Goal: Task Accomplishment & Management: Manage account settings

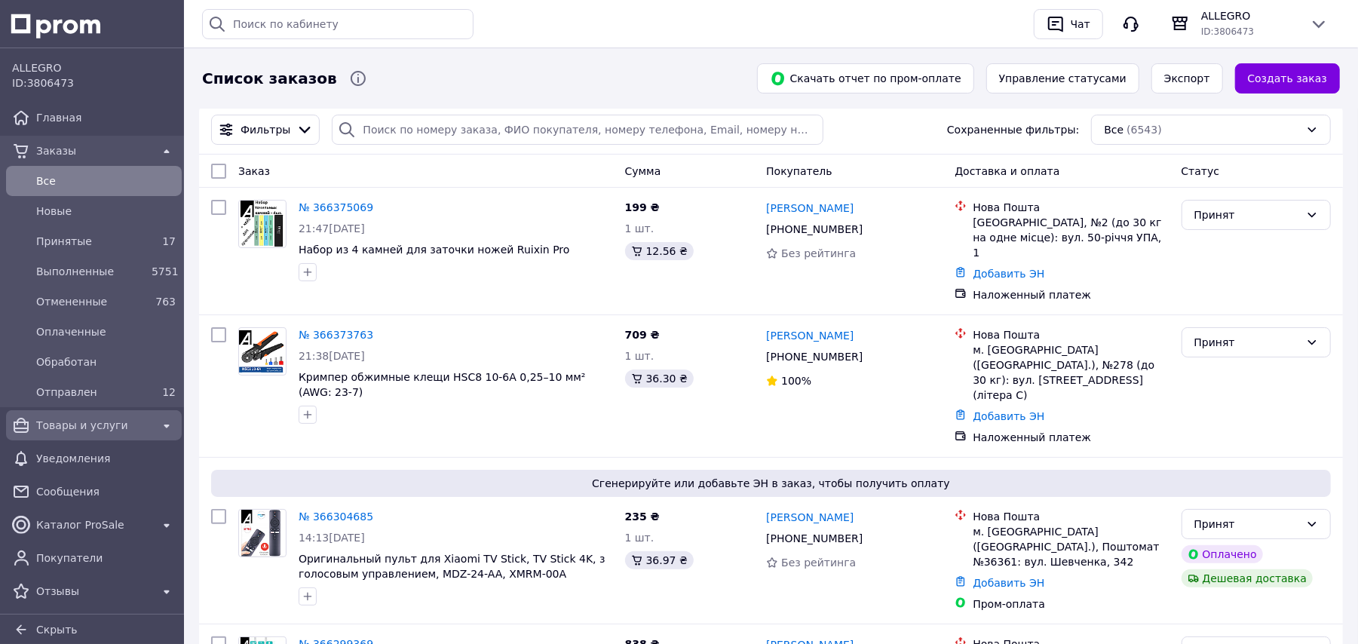
click at [103, 427] on span "Товары и услуги" at bounding box center [93, 425] width 115 height 15
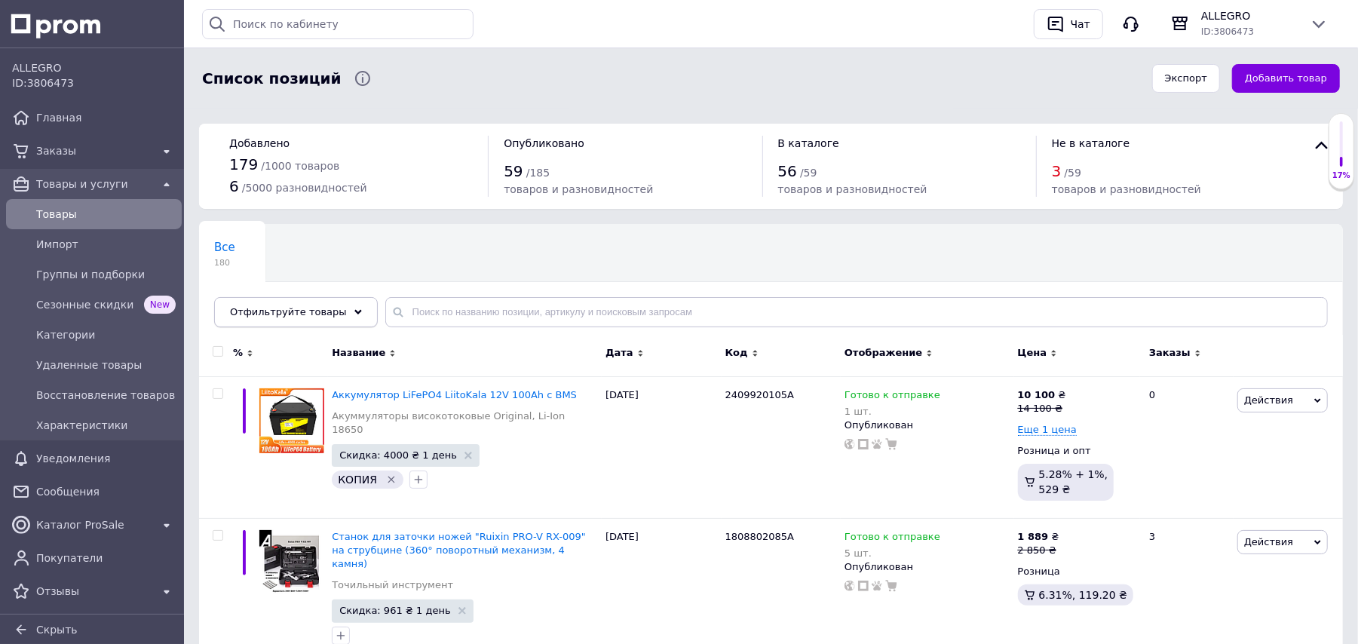
click at [326, 305] on div "Отфильтруйте товары" at bounding box center [296, 312] width 164 height 30
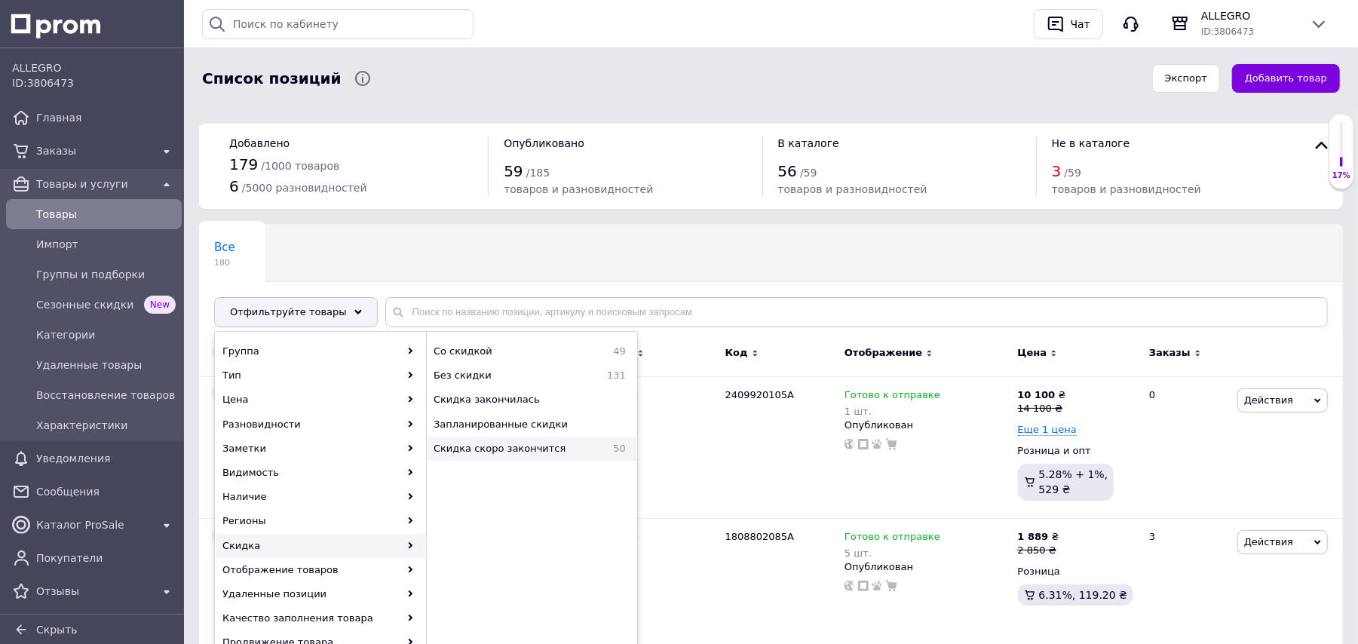
click at [538, 448] on span "Скидка скоро закончится" at bounding box center [516, 449] width 167 height 14
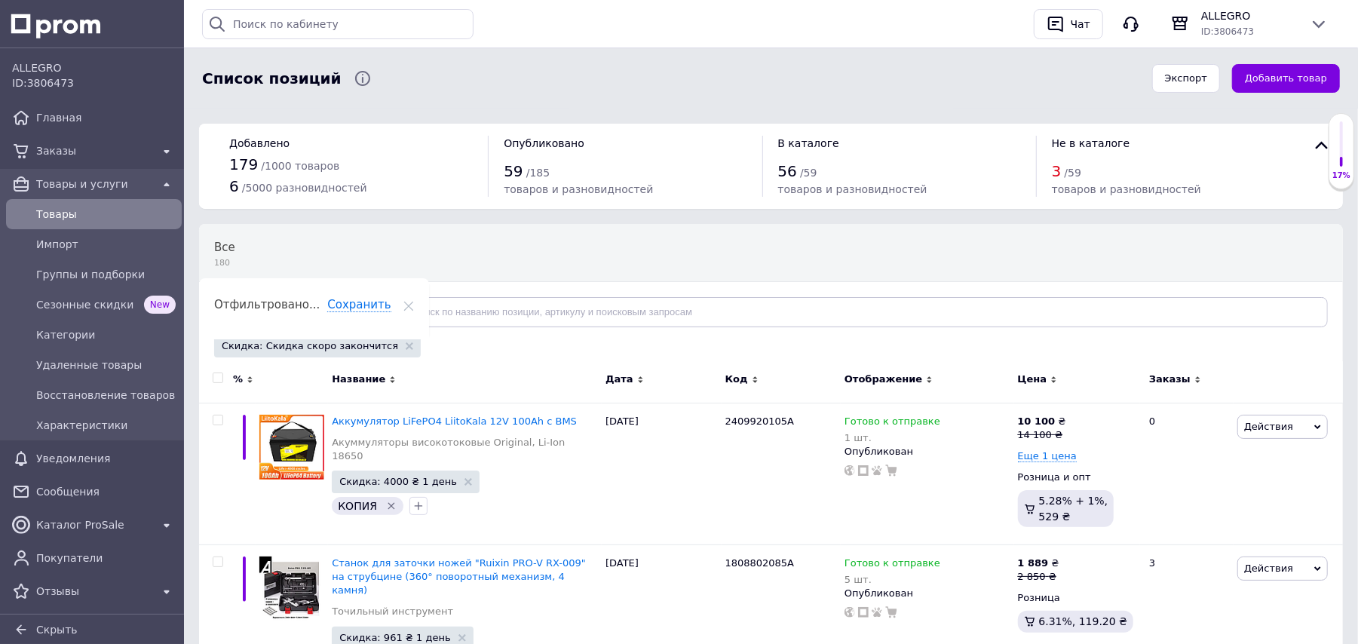
click at [915, 375] on div "Отображение" at bounding box center [927, 379] width 166 height 14
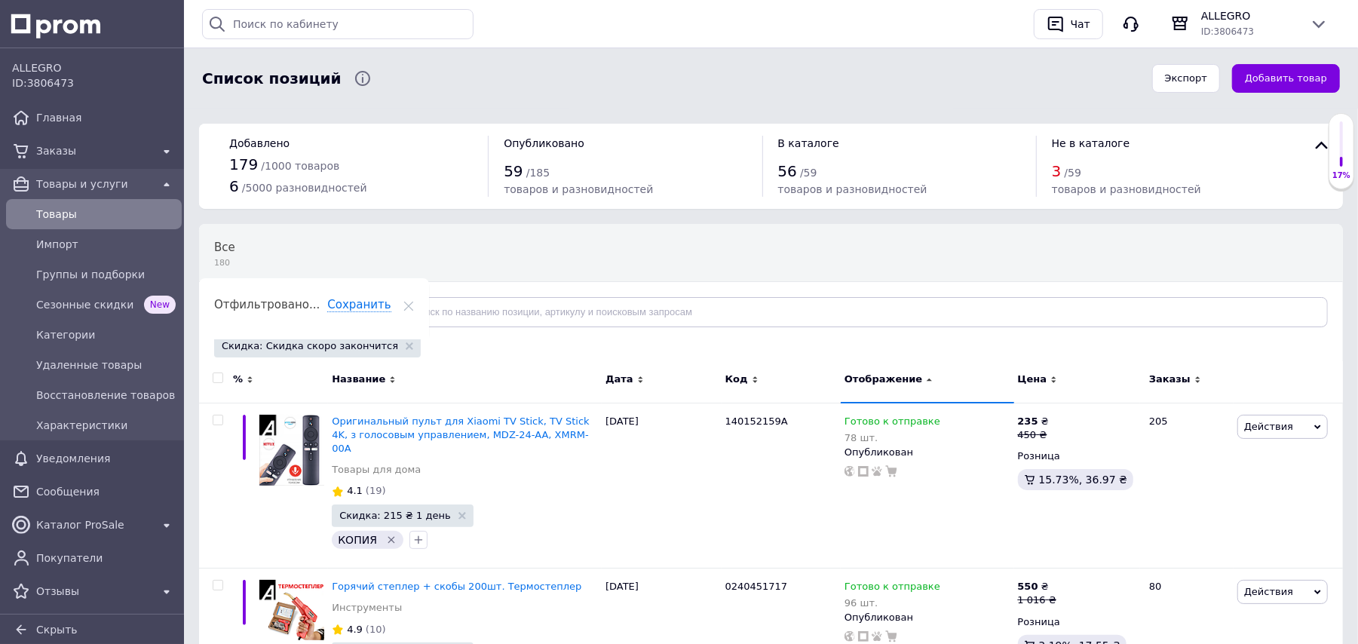
click at [927, 380] on use at bounding box center [929, 379] width 5 height 3
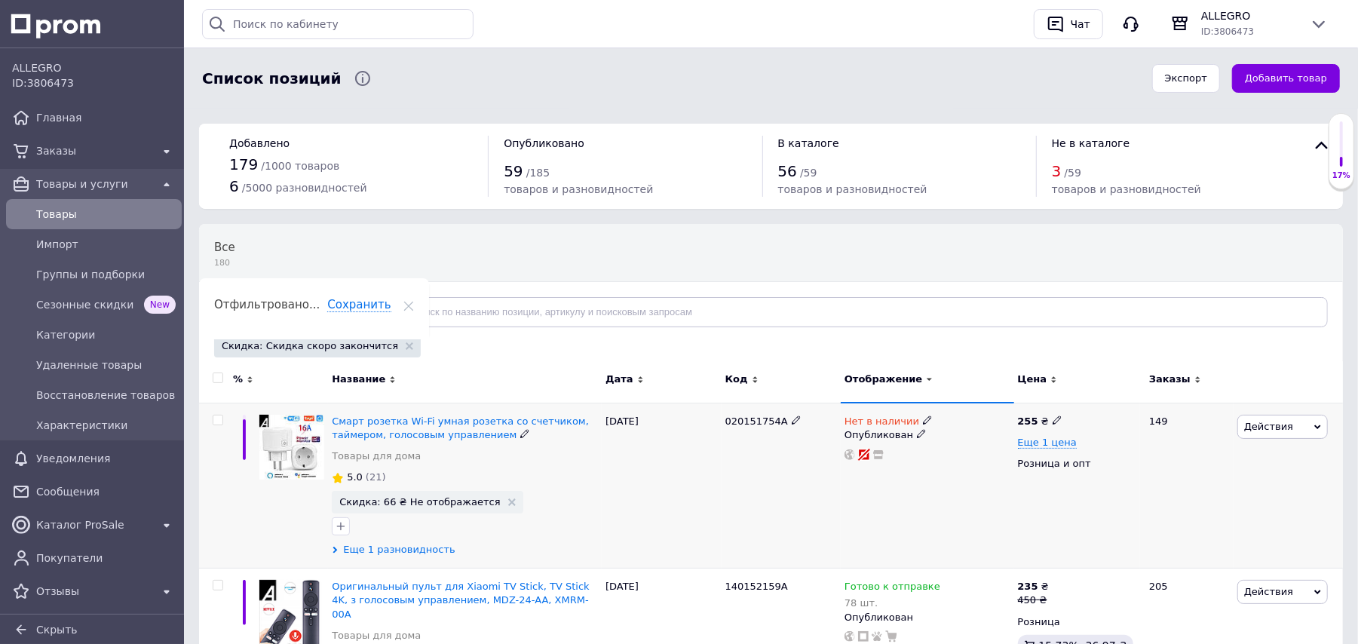
click at [409, 544] on span "Еще 1 разновидность" at bounding box center [399, 550] width 112 height 14
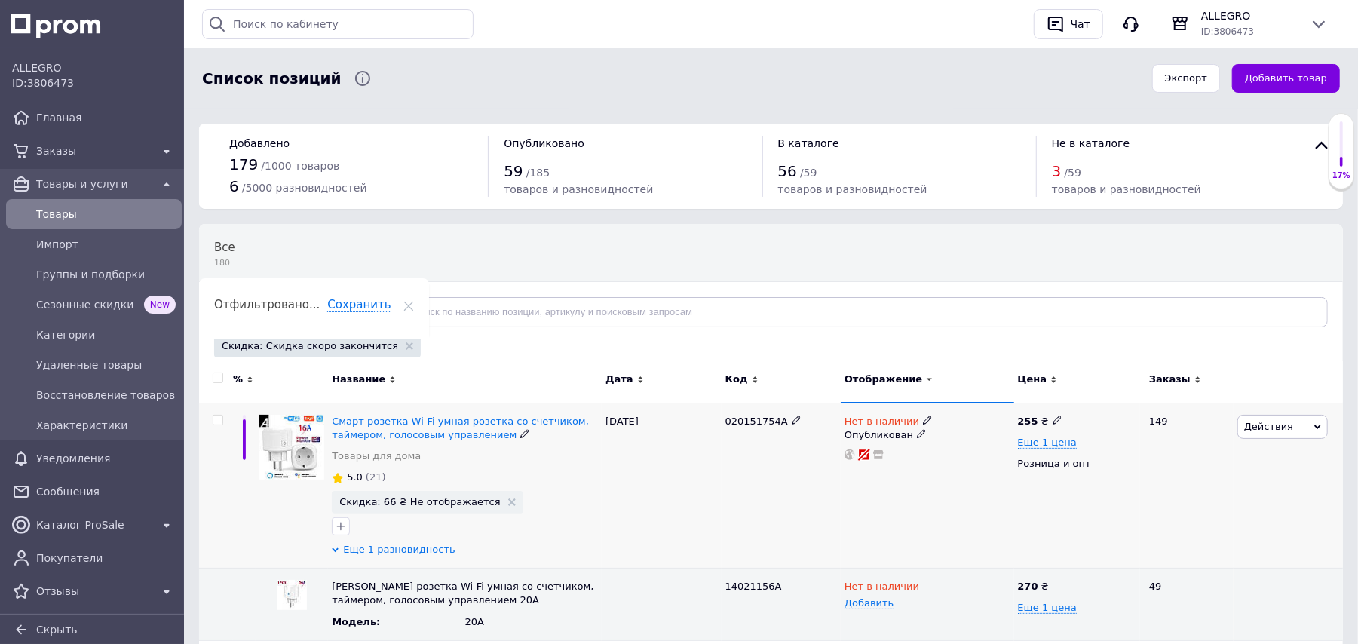
click at [405, 550] on span "Еще 1 разновидность" at bounding box center [399, 550] width 112 height 14
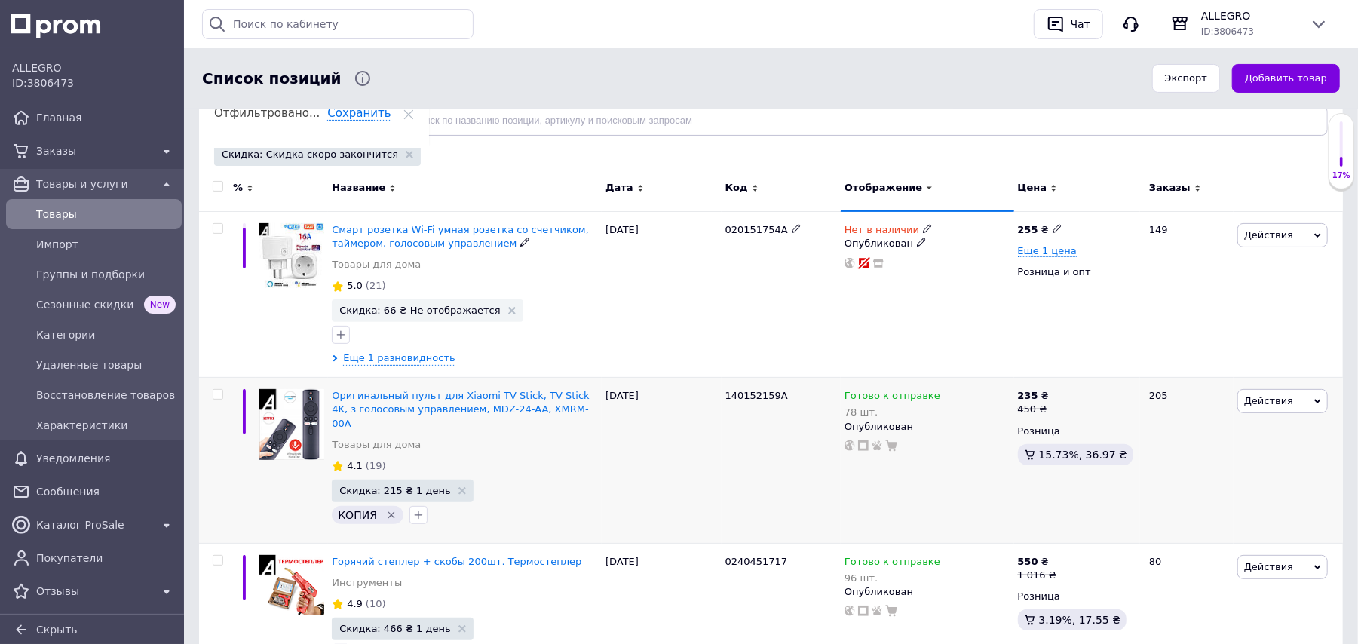
scroll to position [201, 0]
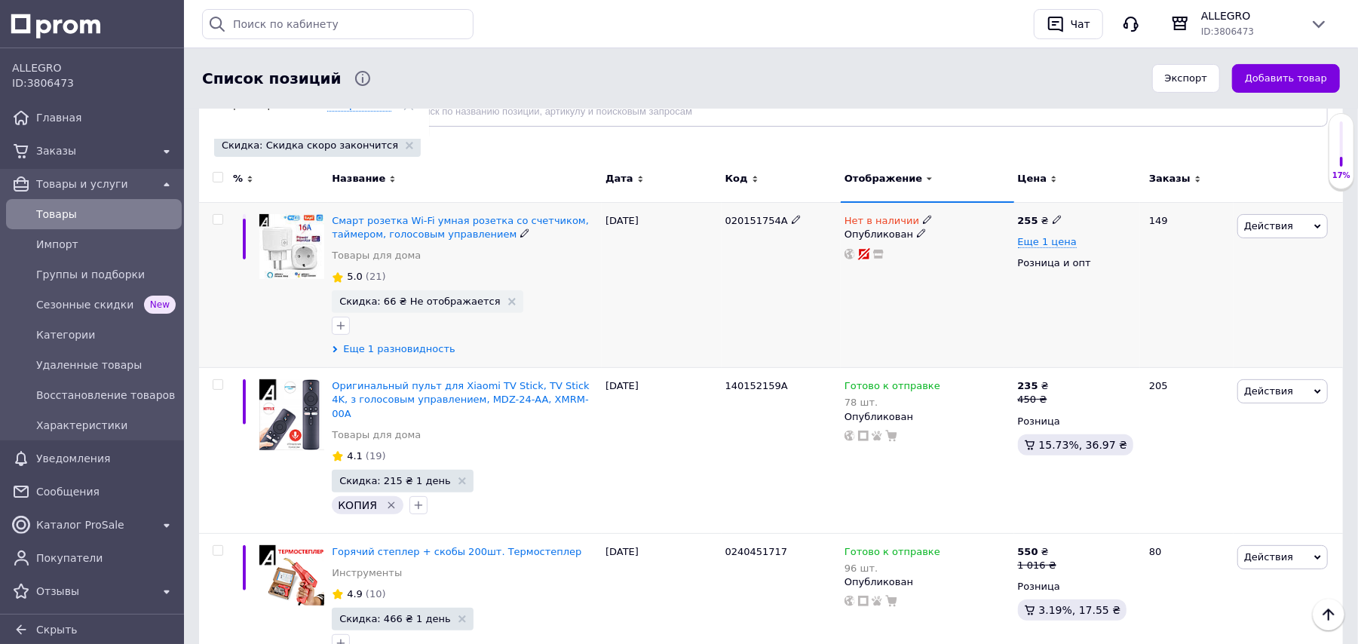
click at [388, 354] on span "Еще 1 разновидность" at bounding box center [399, 349] width 112 height 14
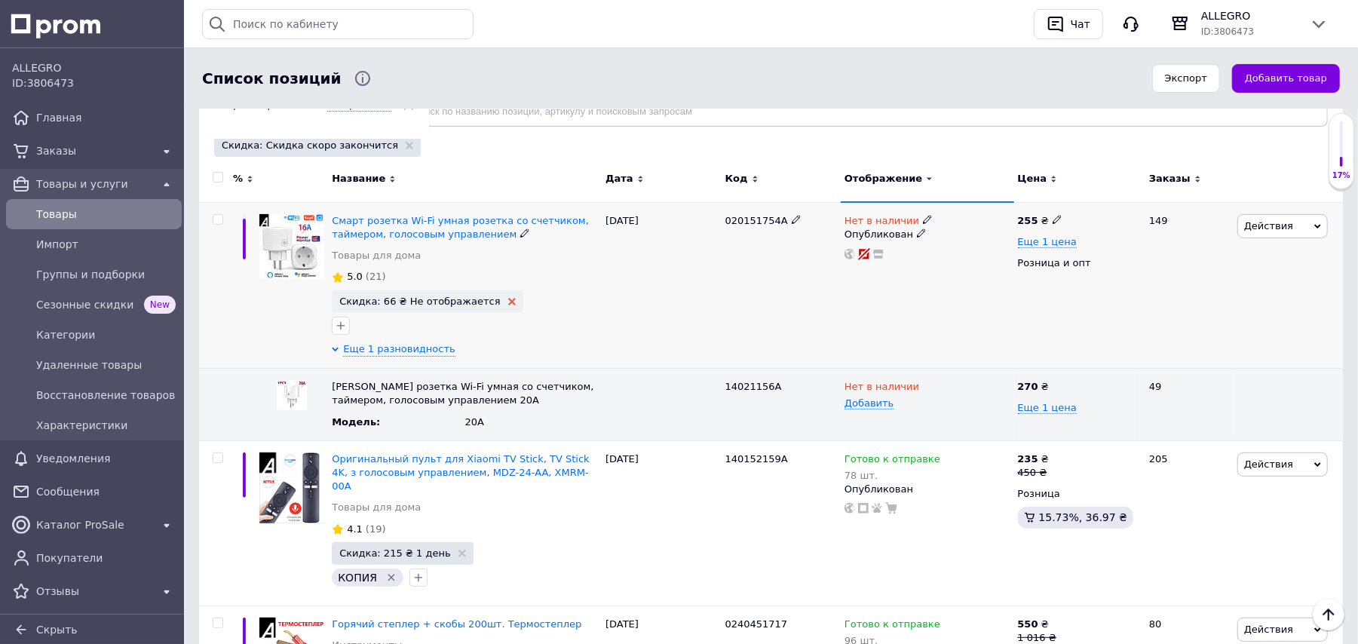
click at [508, 299] on icon at bounding box center [512, 302] width 8 height 8
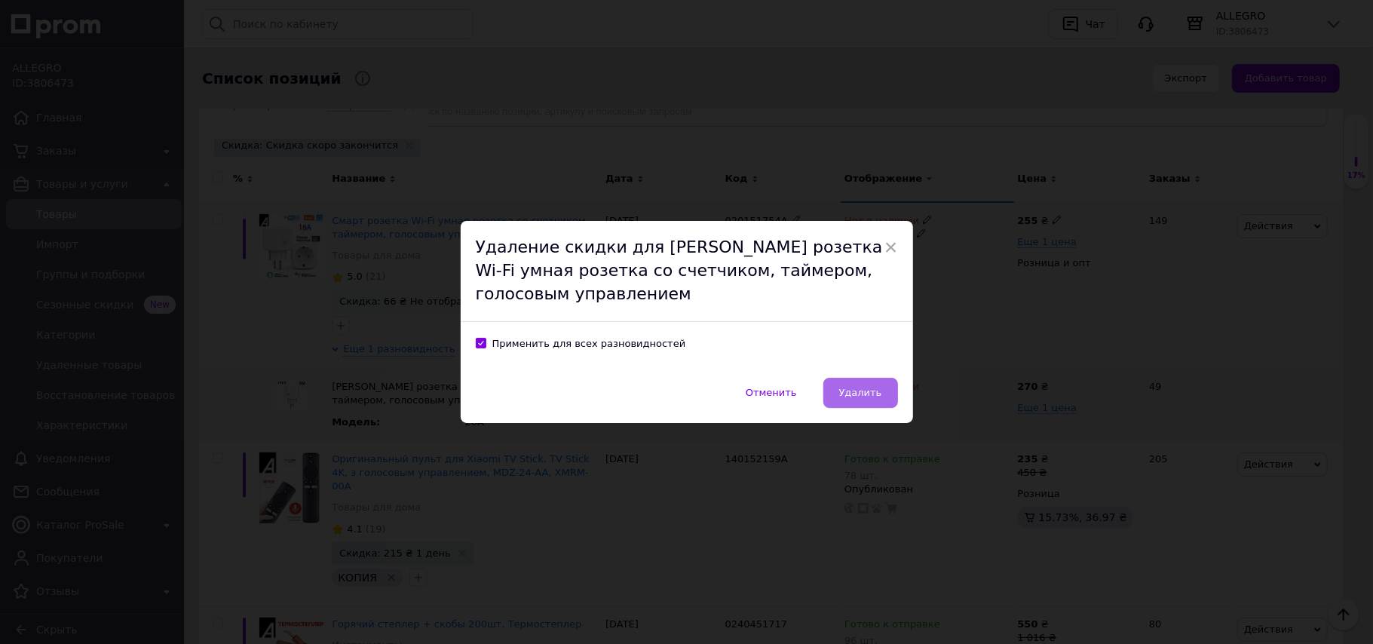
click at [887, 388] on button "Удалить" at bounding box center [860, 393] width 75 height 30
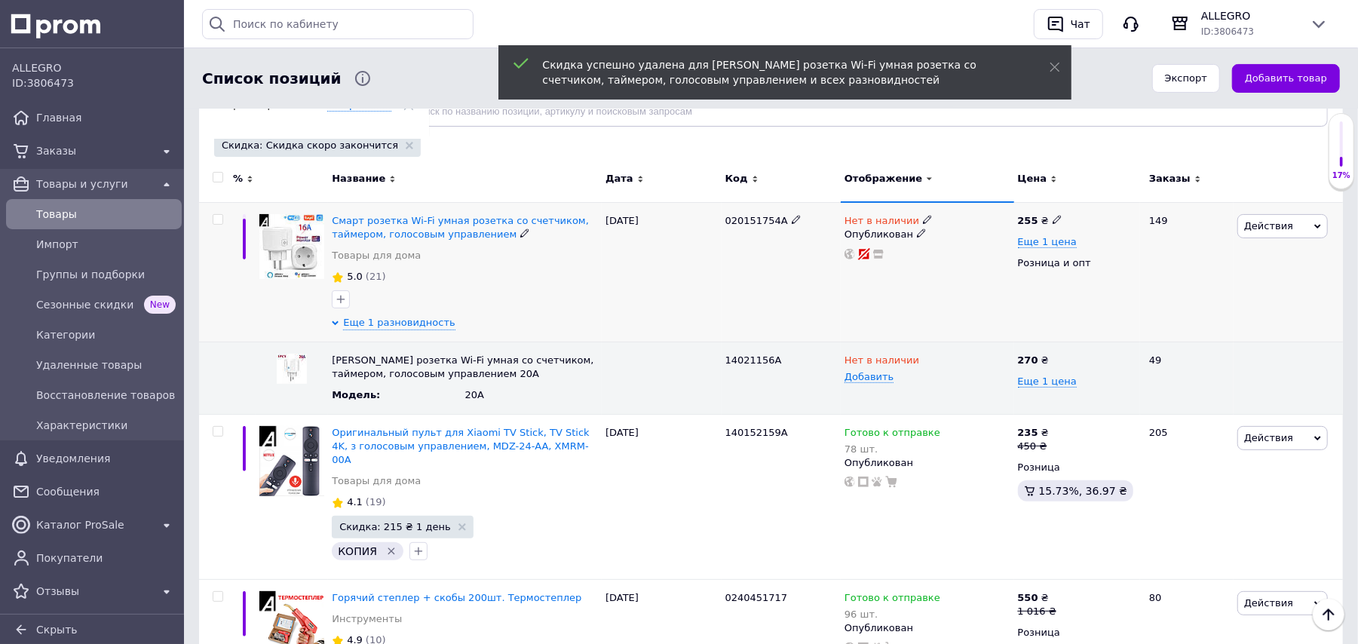
click at [917, 236] on icon at bounding box center [921, 232] width 9 height 9
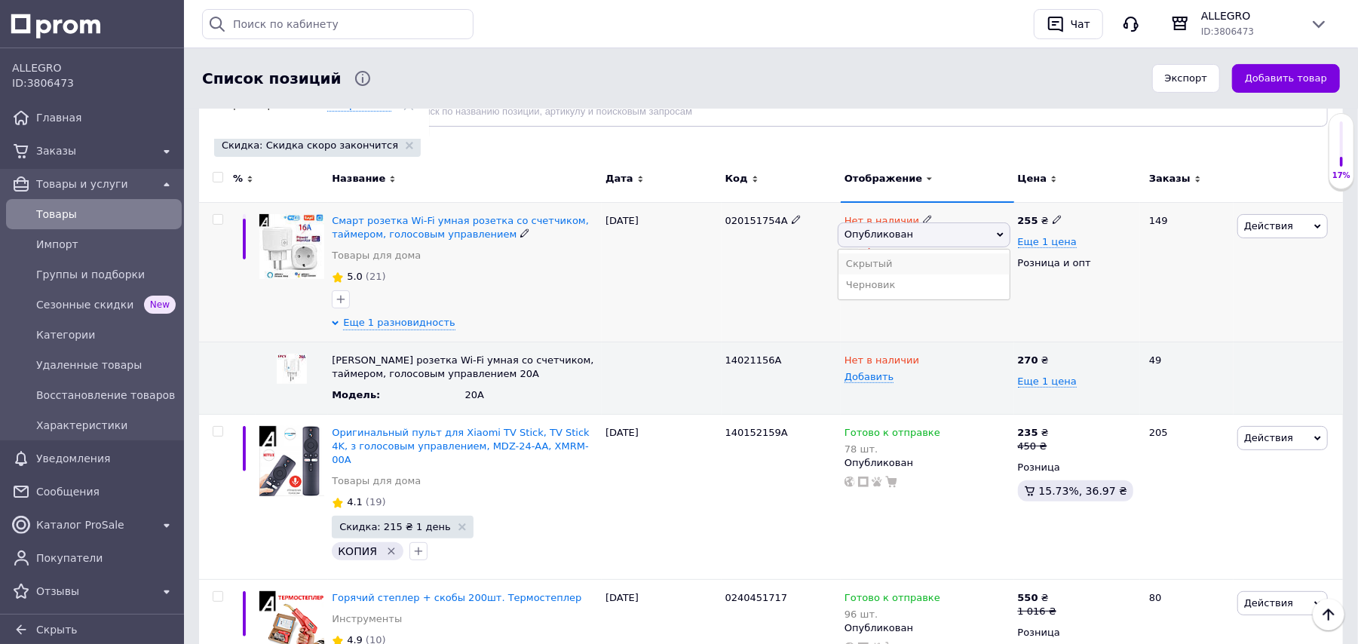
click at [905, 262] on li "Скрытый" at bounding box center [923, 263] width 171 height 21
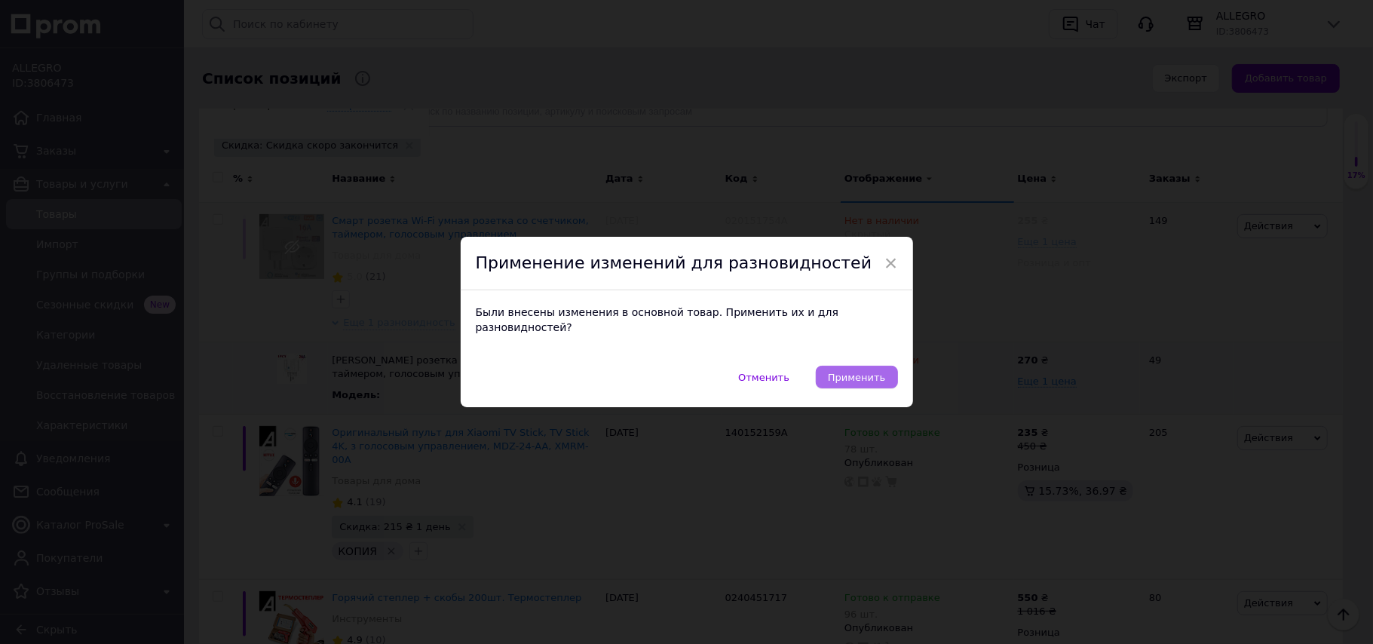
click at [858, 372] on span "Применить" at bounding box center [856, 377] width 57 height 11
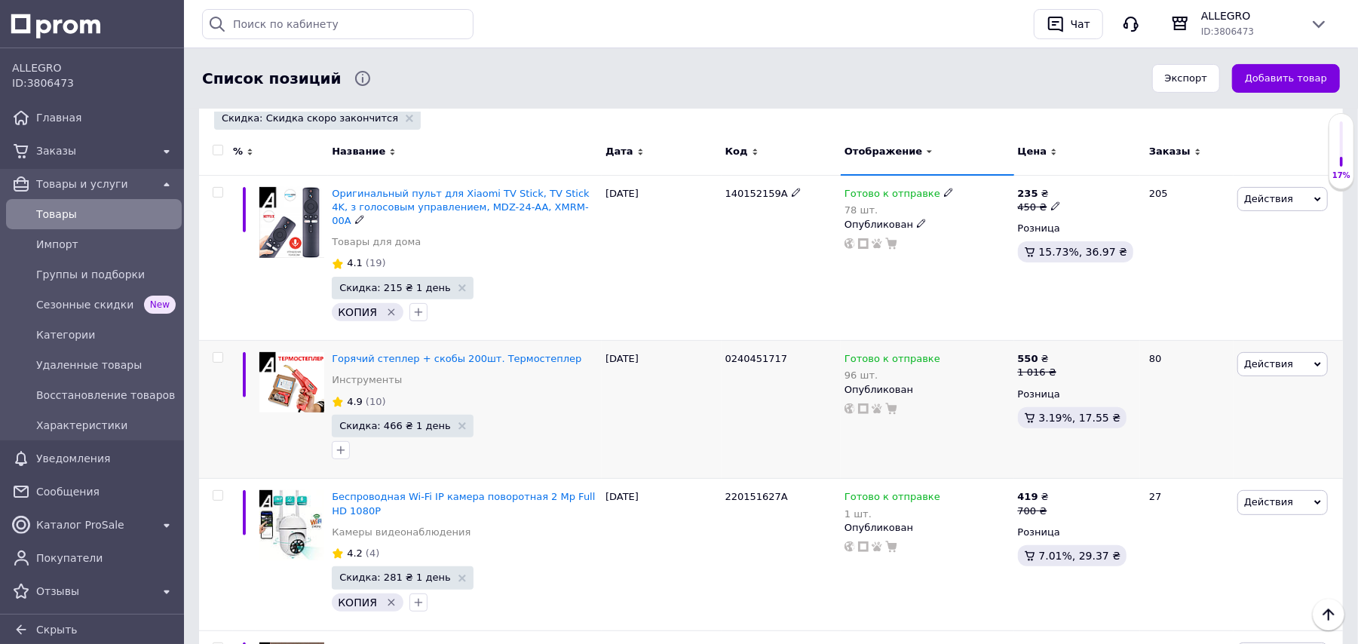
scroll to position [0, 0]
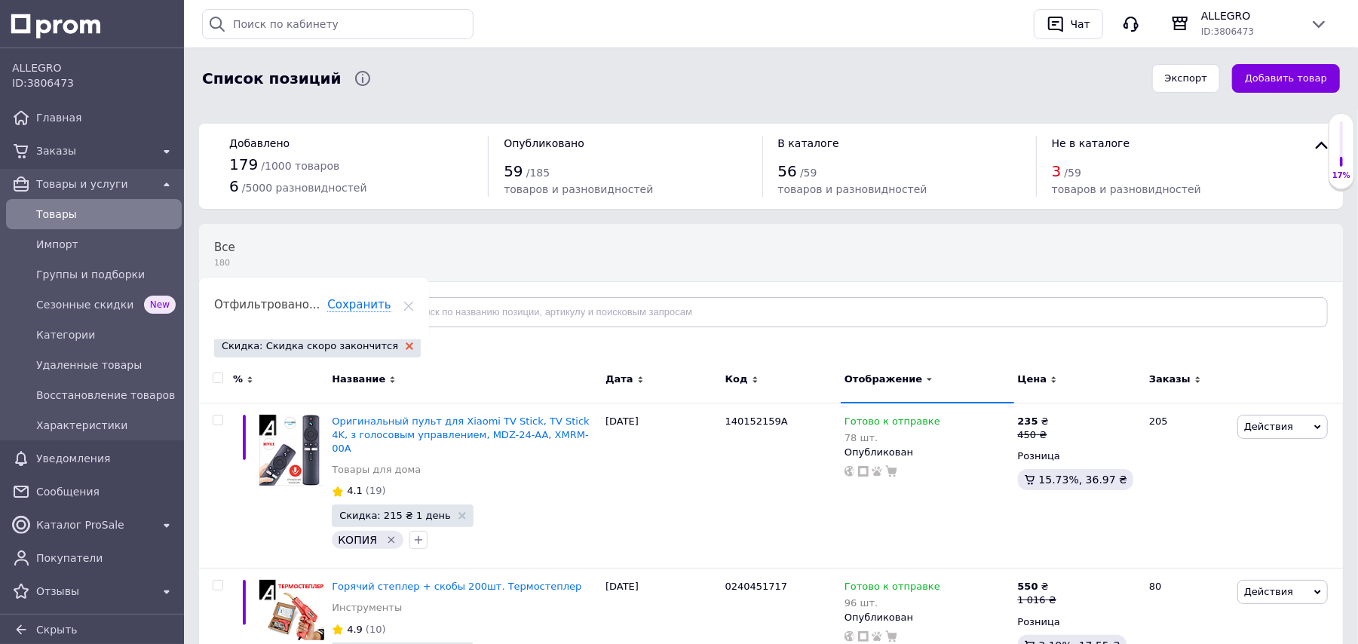
click at [406, 348] on icon at bounding box center [410, 346] width 8 height 8
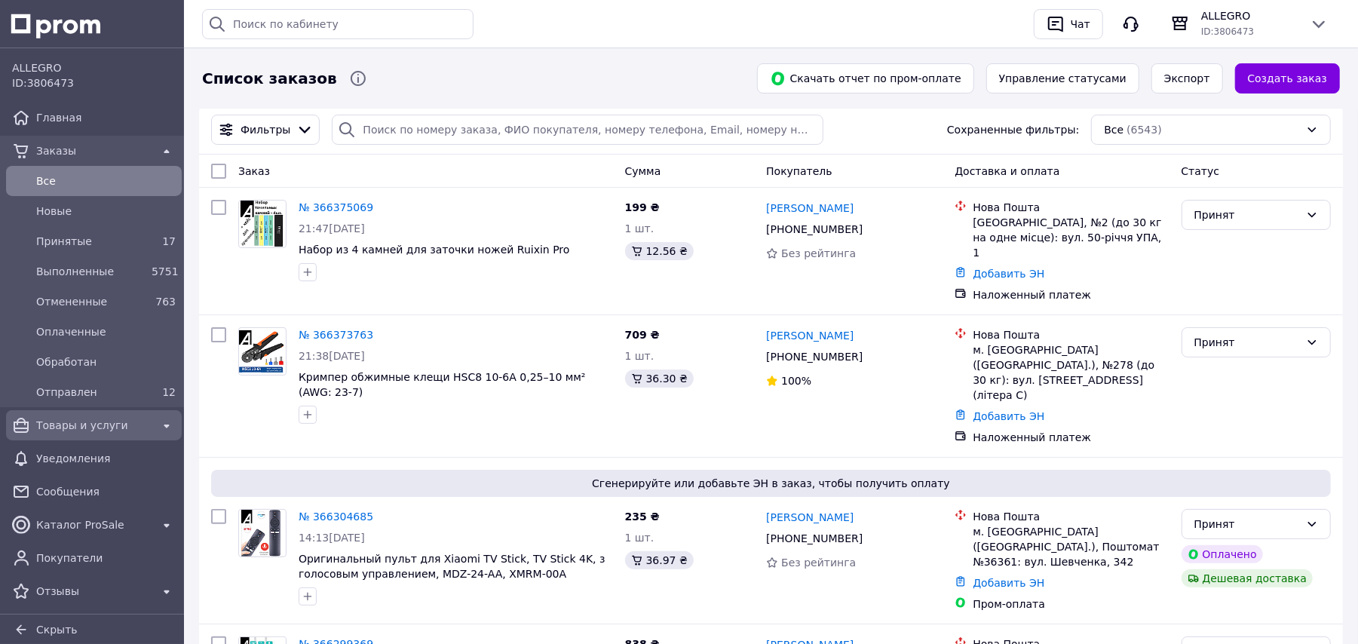
click at [90, 429] on span "Товары и услуги" at bounding box center [93, 425] width 115 height 15
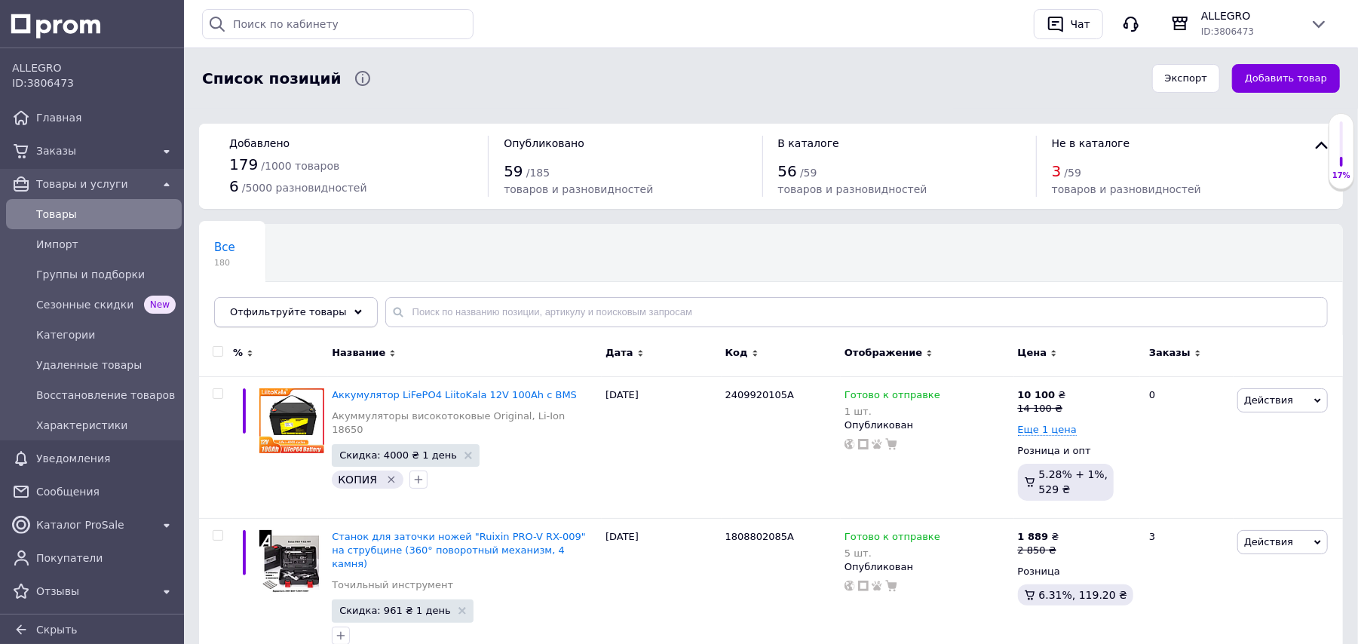
click at [354, 314] on icon at bounding box center [358, 312] width 8 height 8
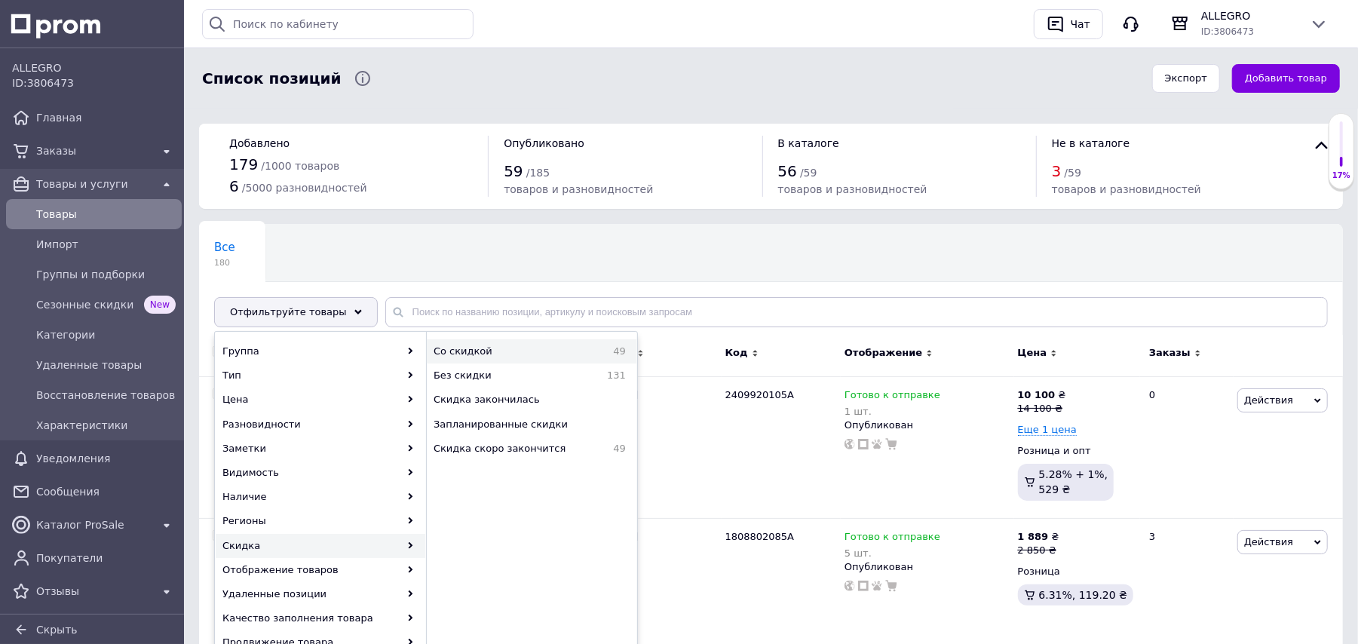
click at [504, 353] on span "Со скидкой" at bounding box center [504, 352] width 143 height 14
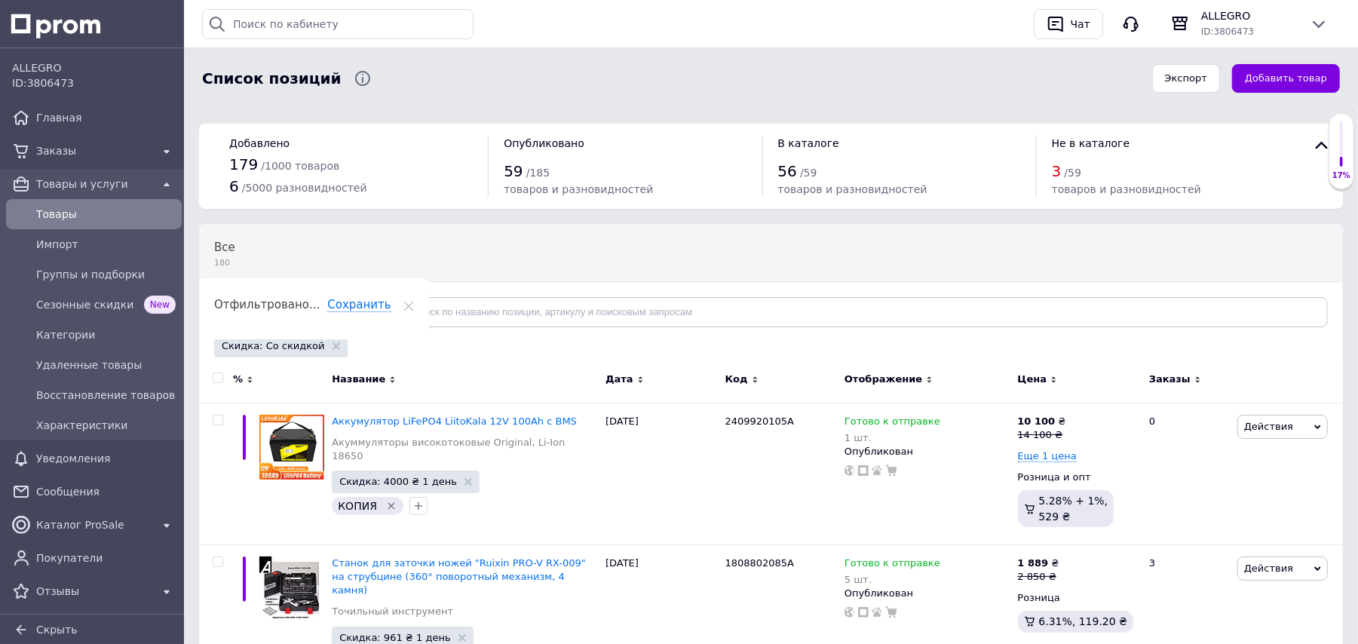
click at [220, 377] on input "checkbox" at bounding box center [218, 378] width 10 height 10
checkbox input "true"
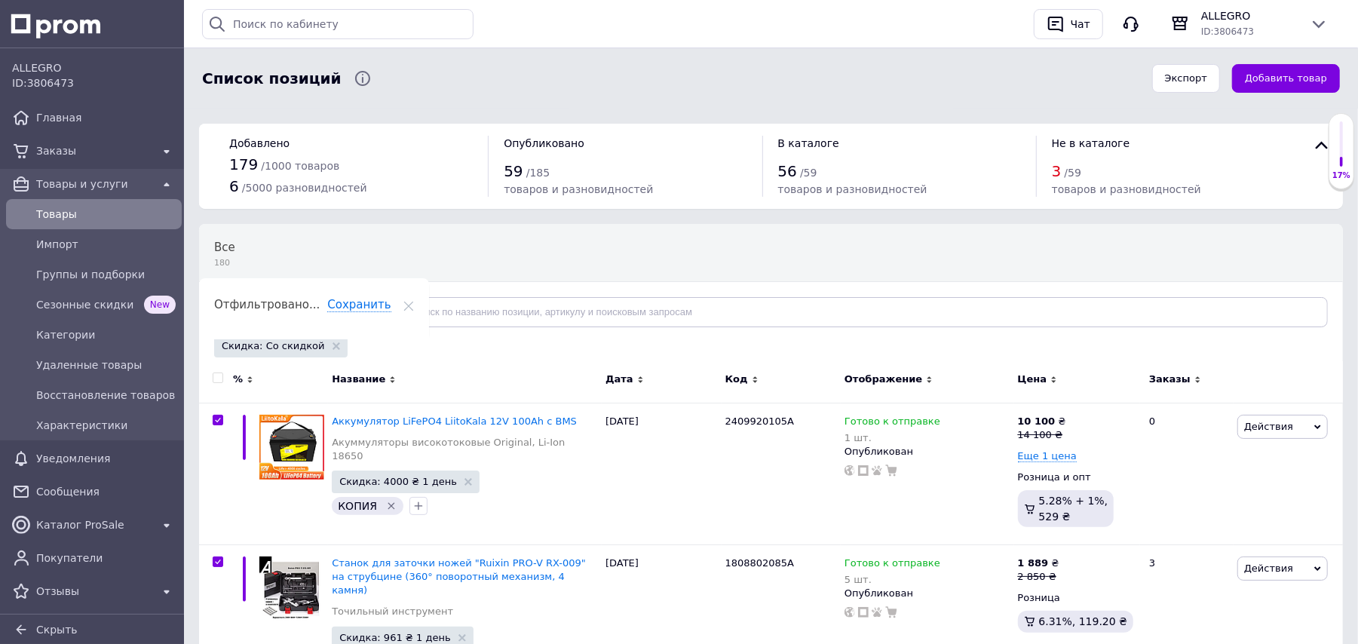
checkbox input "true"
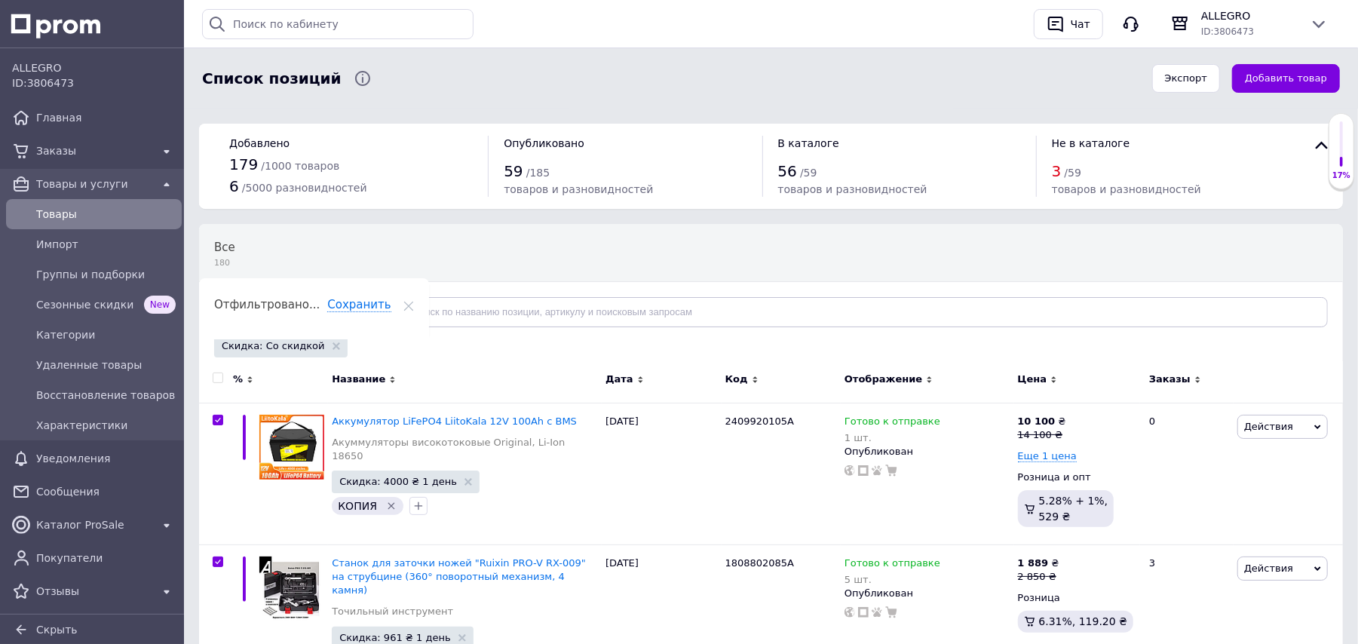
checkbox input "true"
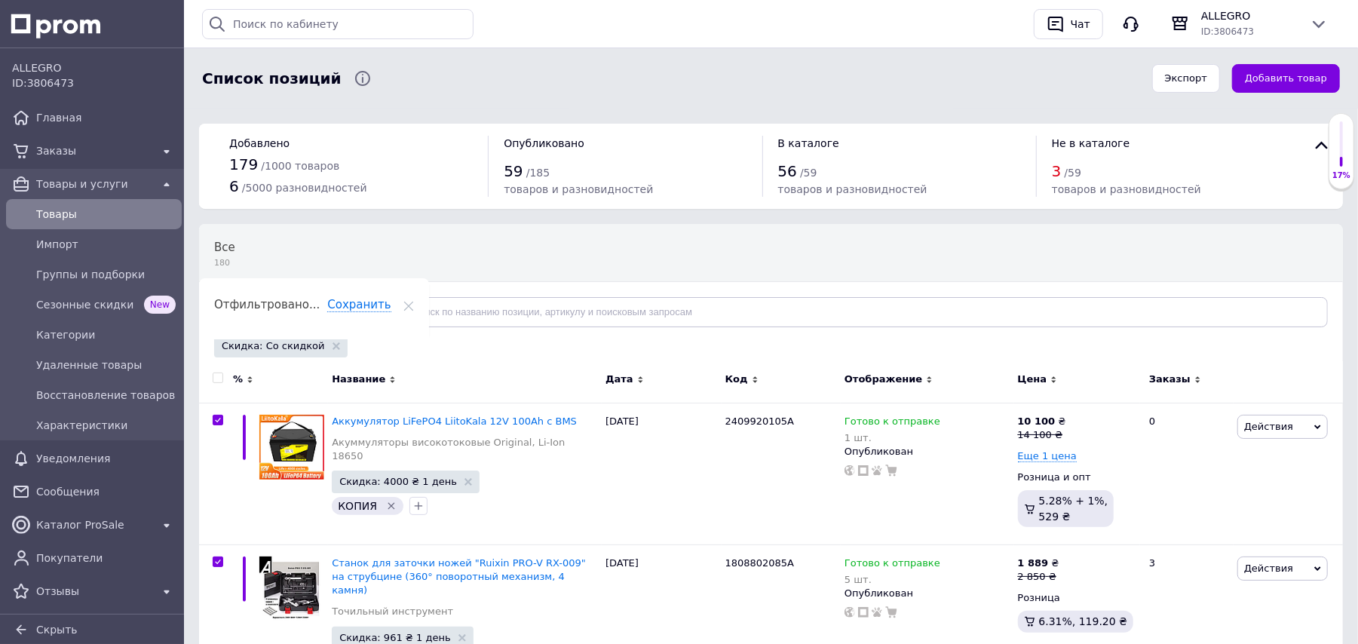
checkbox input "true"
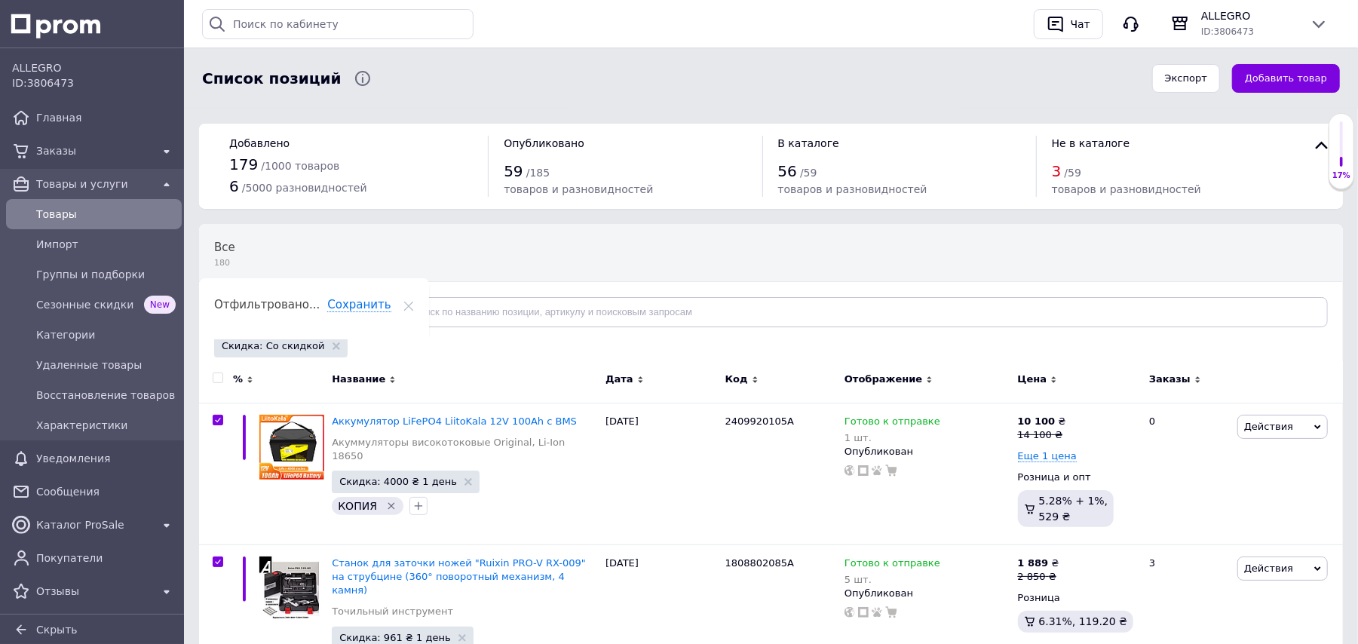
checkbox input "true"
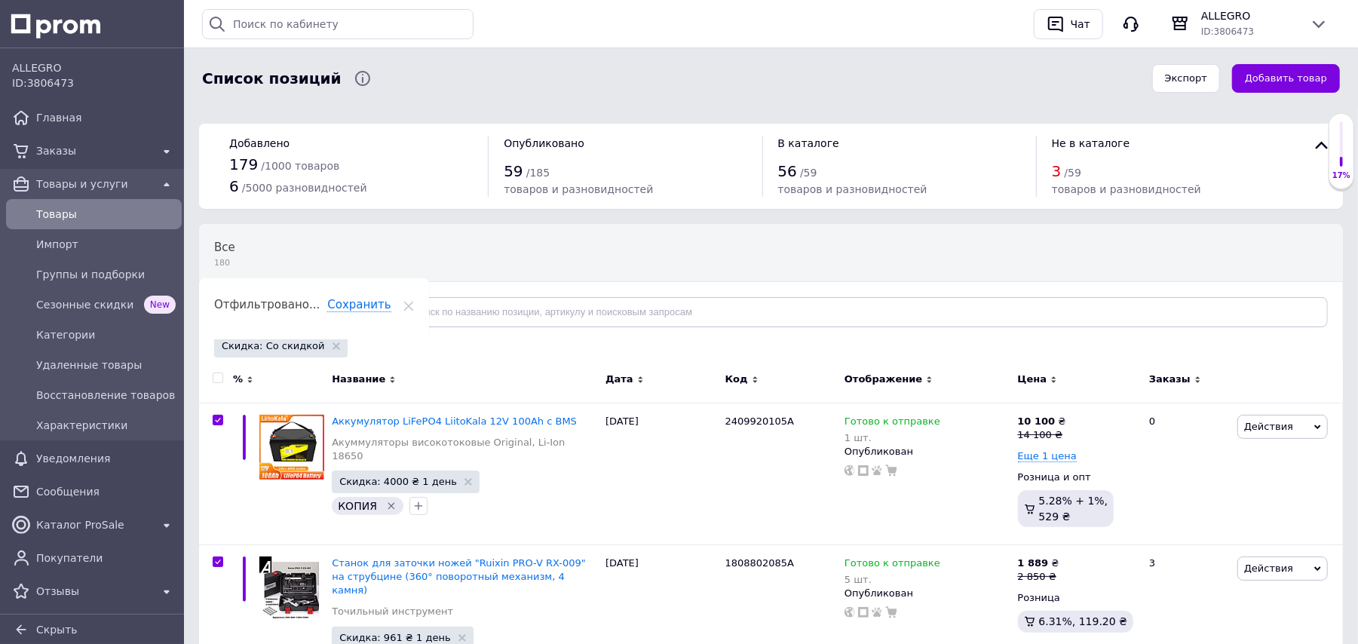
checkbox input "true"
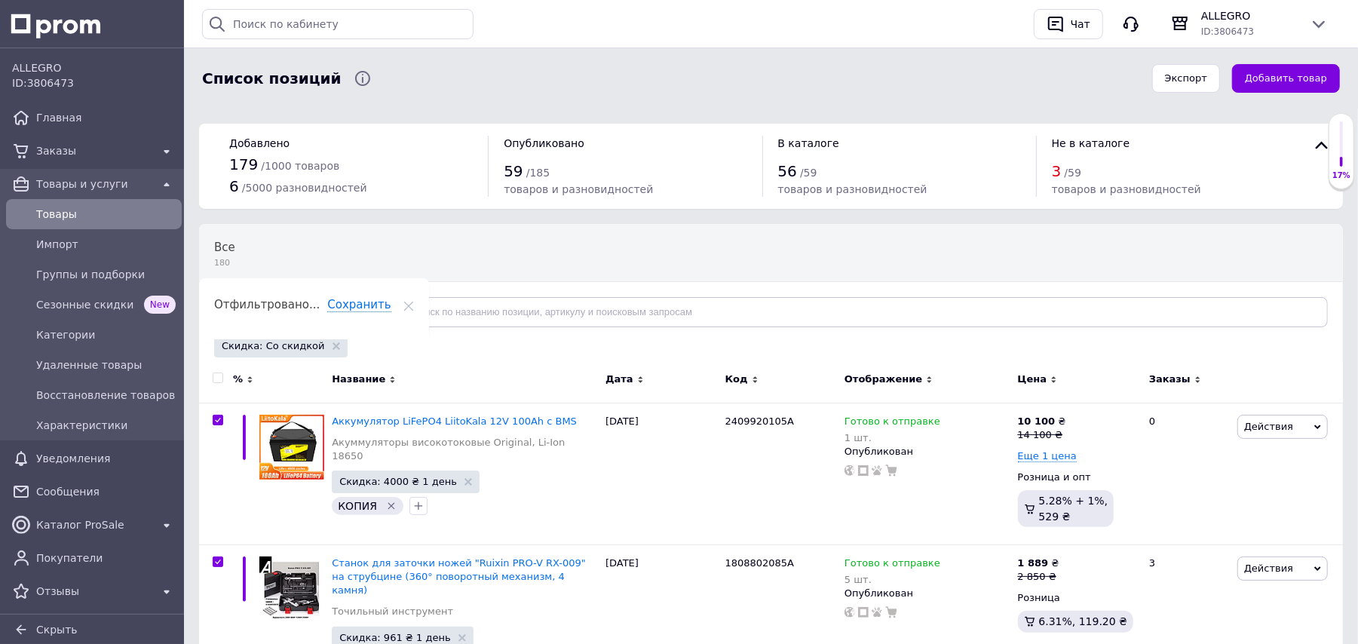
checkbox input "true"
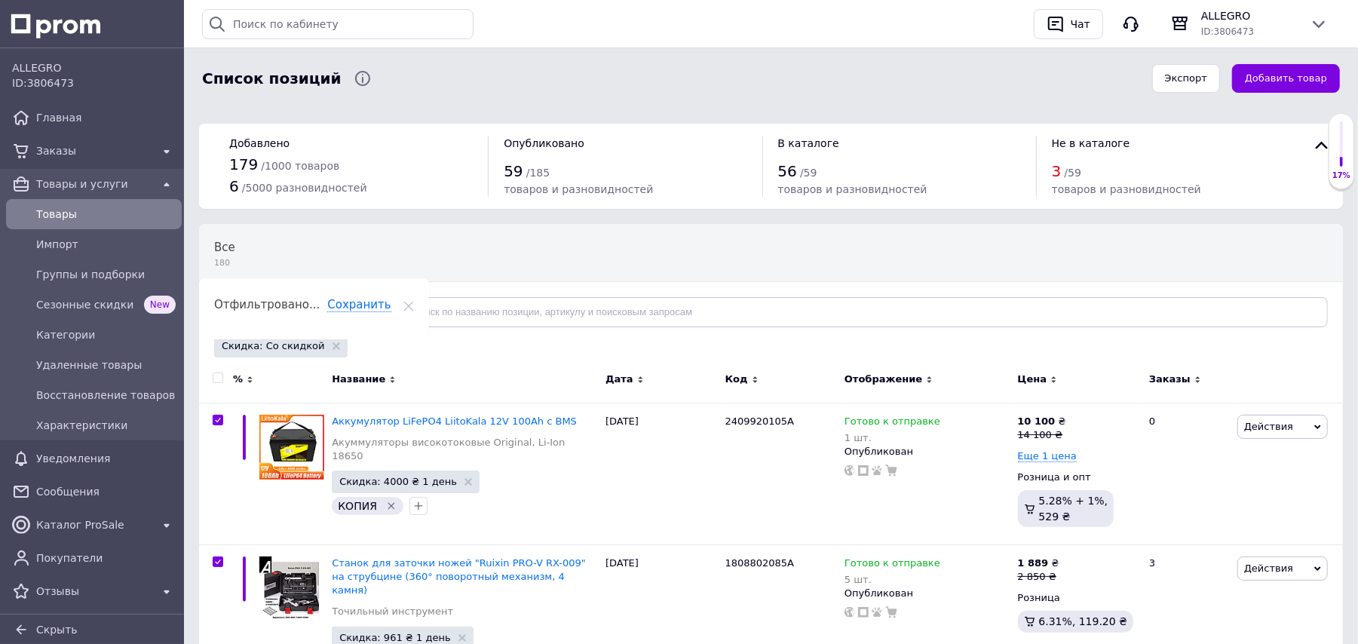
checkbox input "true"
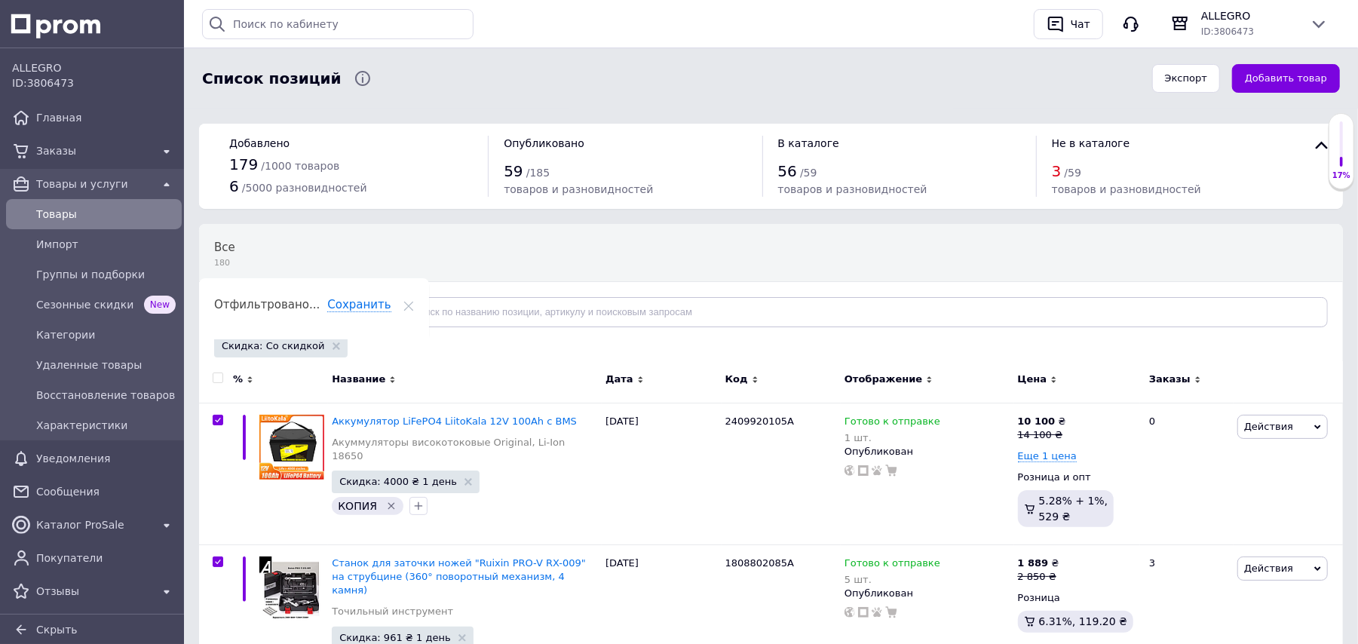
checkbox input "true"
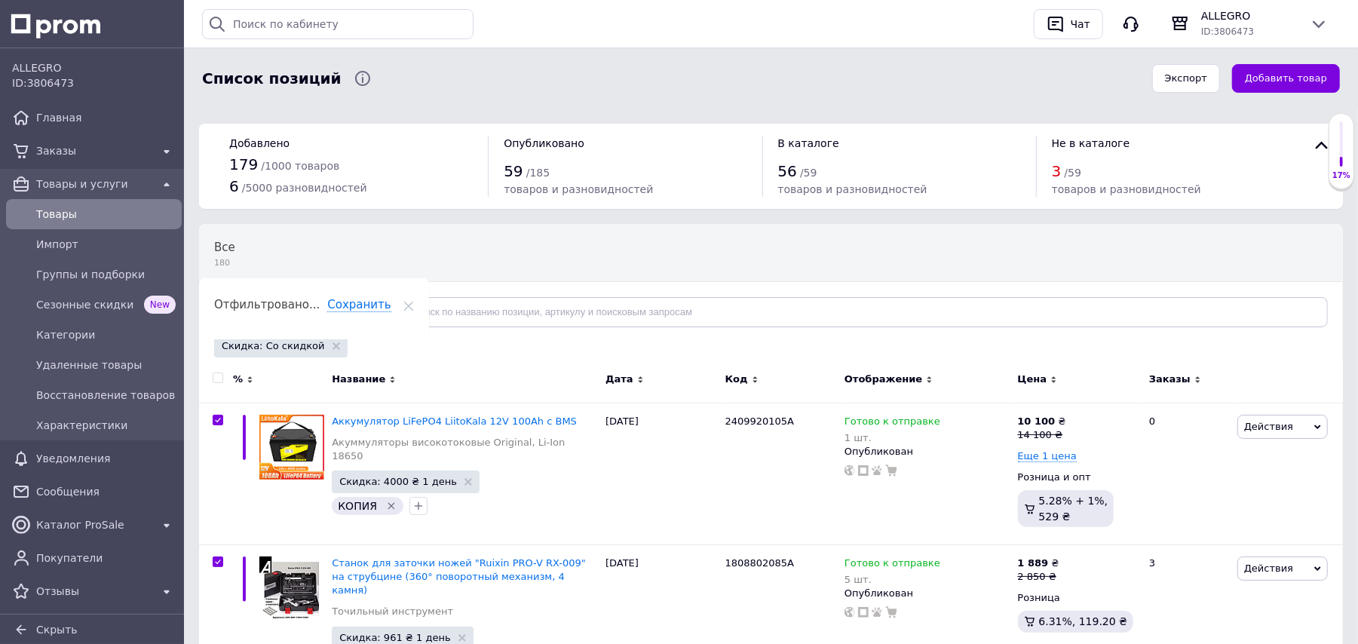
checkbox input "true"
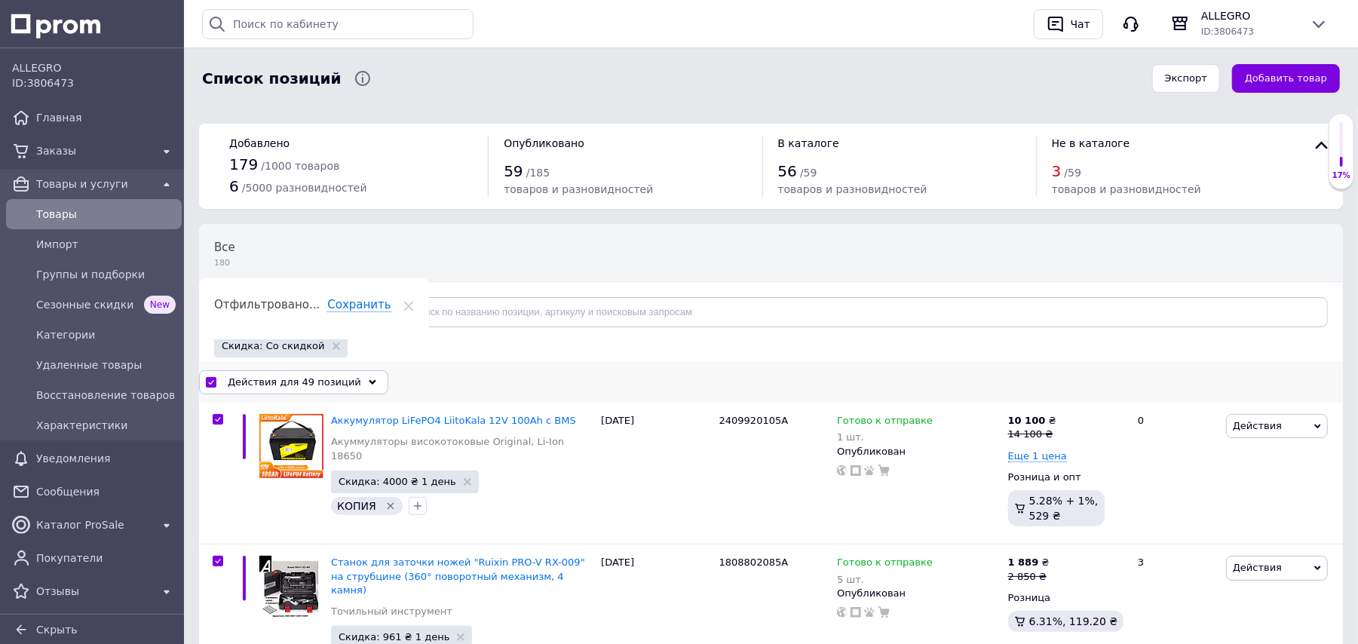
click at [333, 374] on div "Действия для 49 позиций" at bounding box center [293, 382] width 189 height 24
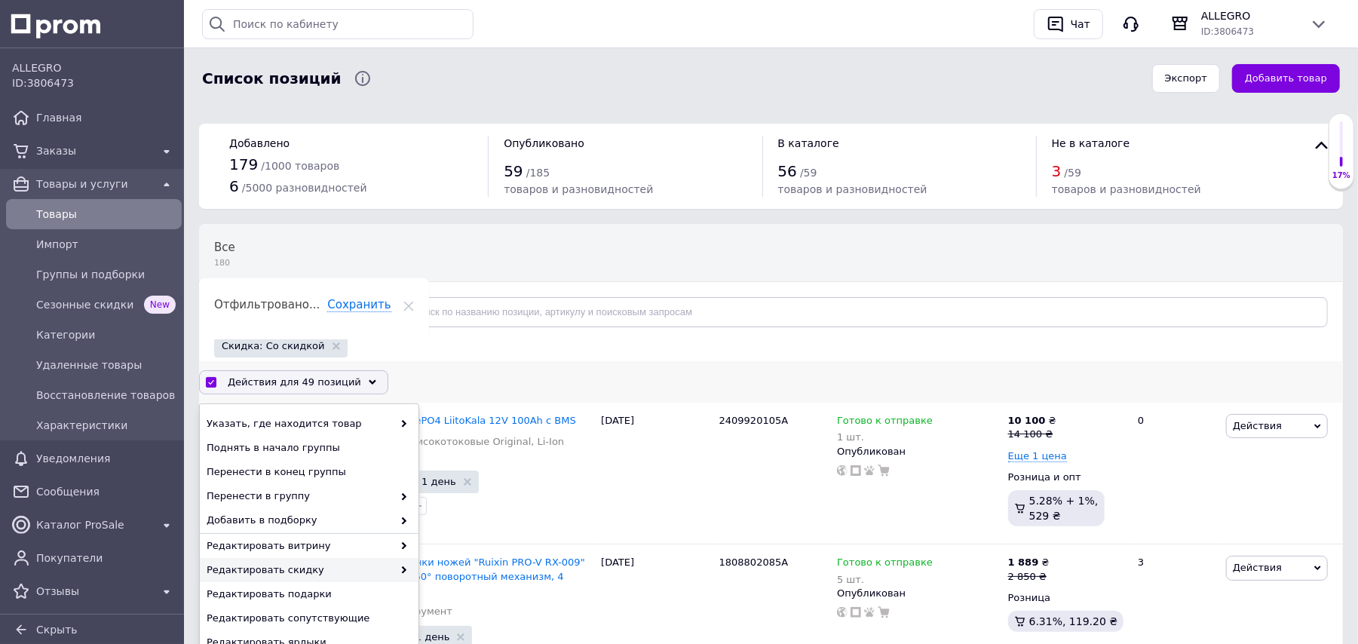
click at [380, 565] on span "Редактировать скидку" at bounding box center [300, 570] width 186 height 14
click at [305, 568] on span "Редактировать скидку" at bounding box center [300, 570] width 186 height 14
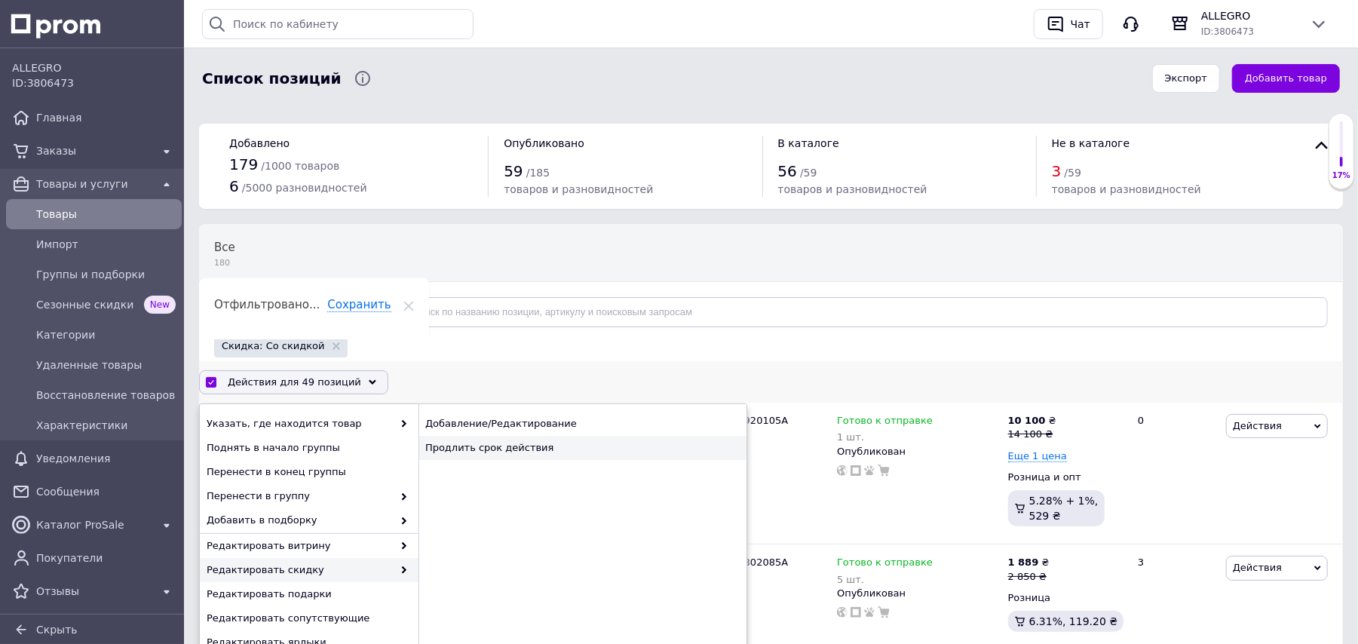
click at [519, 442] on div "Продлить срок действия" at bounding box center [582, 448] width 328 height 24
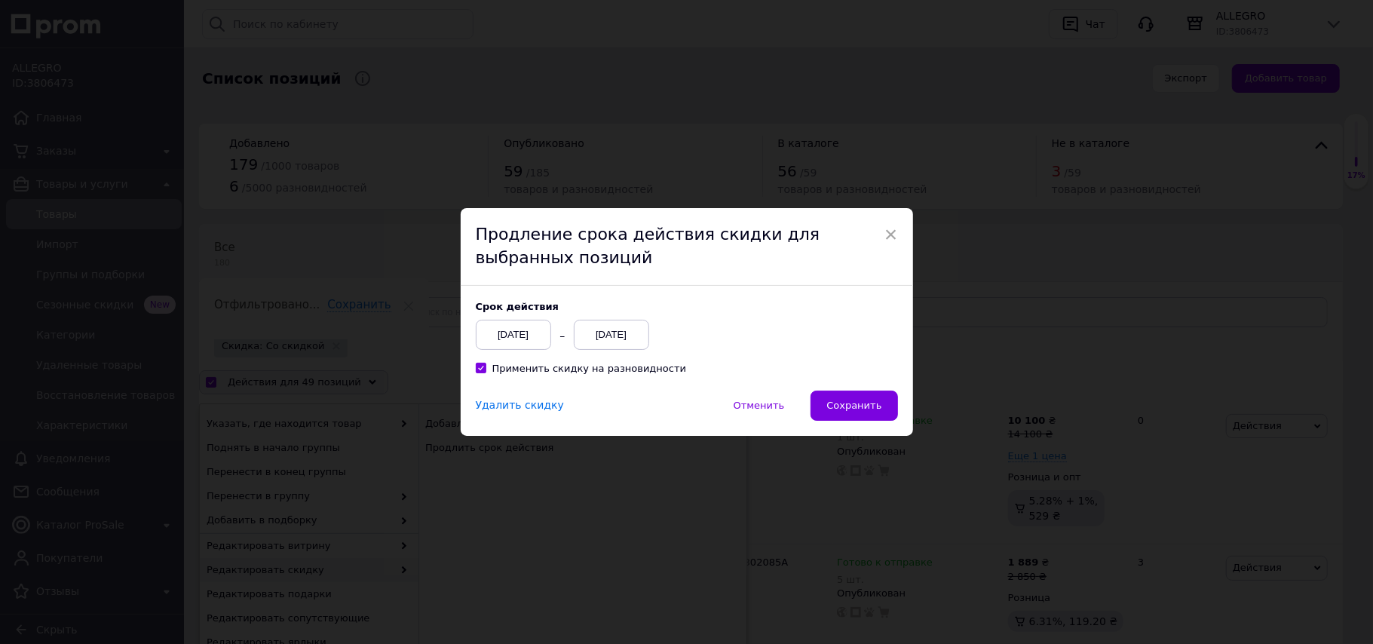
click at [602, 332] on div "12.10.2025" at bounding box center [611, 335] width 75 height 30
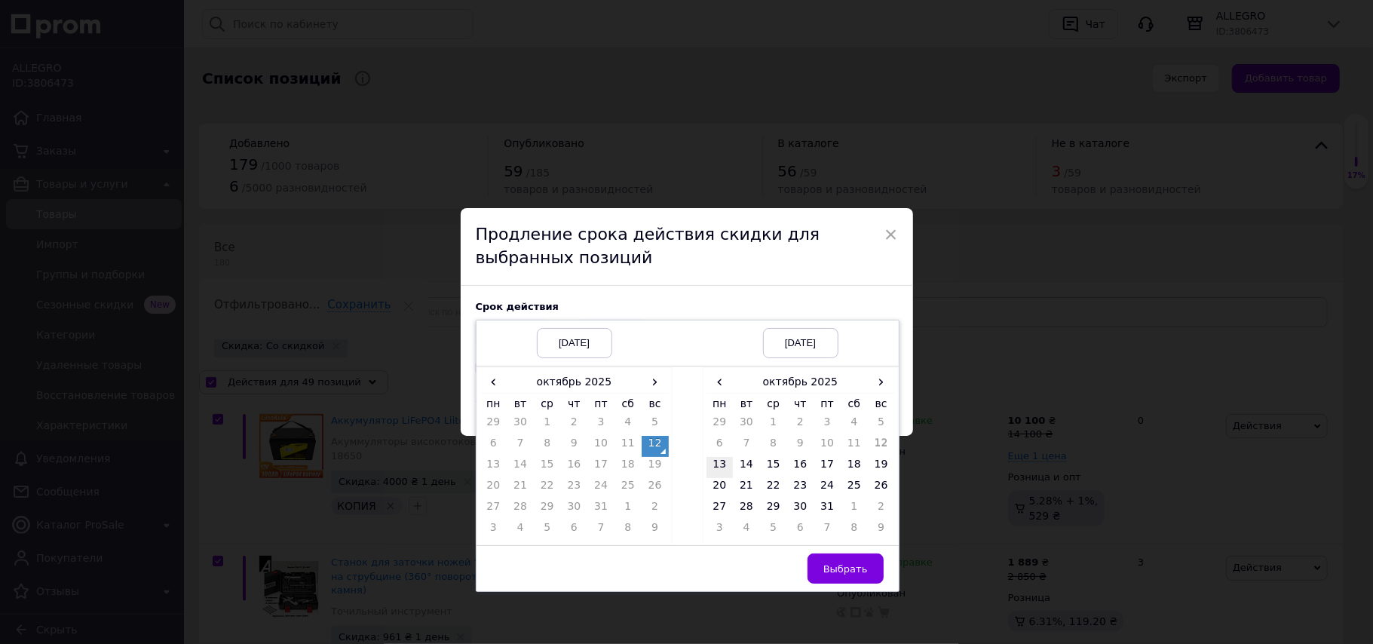
click at [722, 462] on td "13" at bounding box center [719, 467] width 27 height 21
click at [848, 573] on span "Выбрать" at bounding box center [845, 568] width 44 height 11
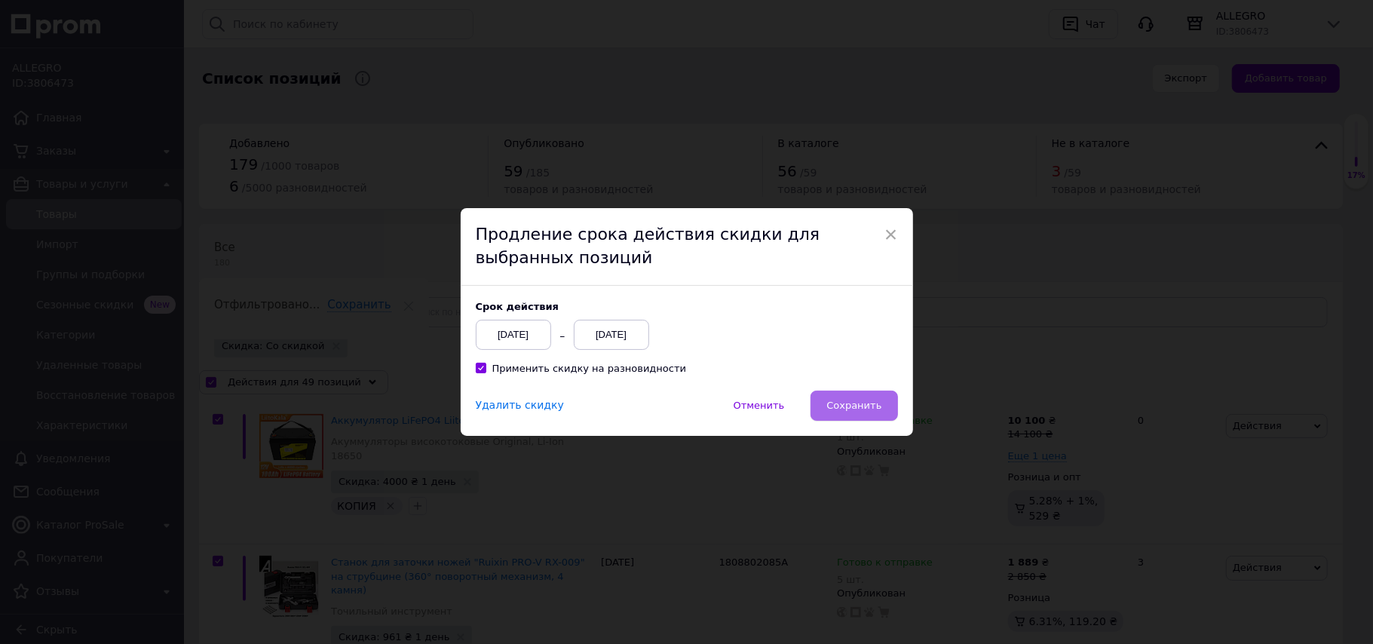
click at [862, 402] on span "Сохранить" at bounding box center [853, 405] width 55 height 11
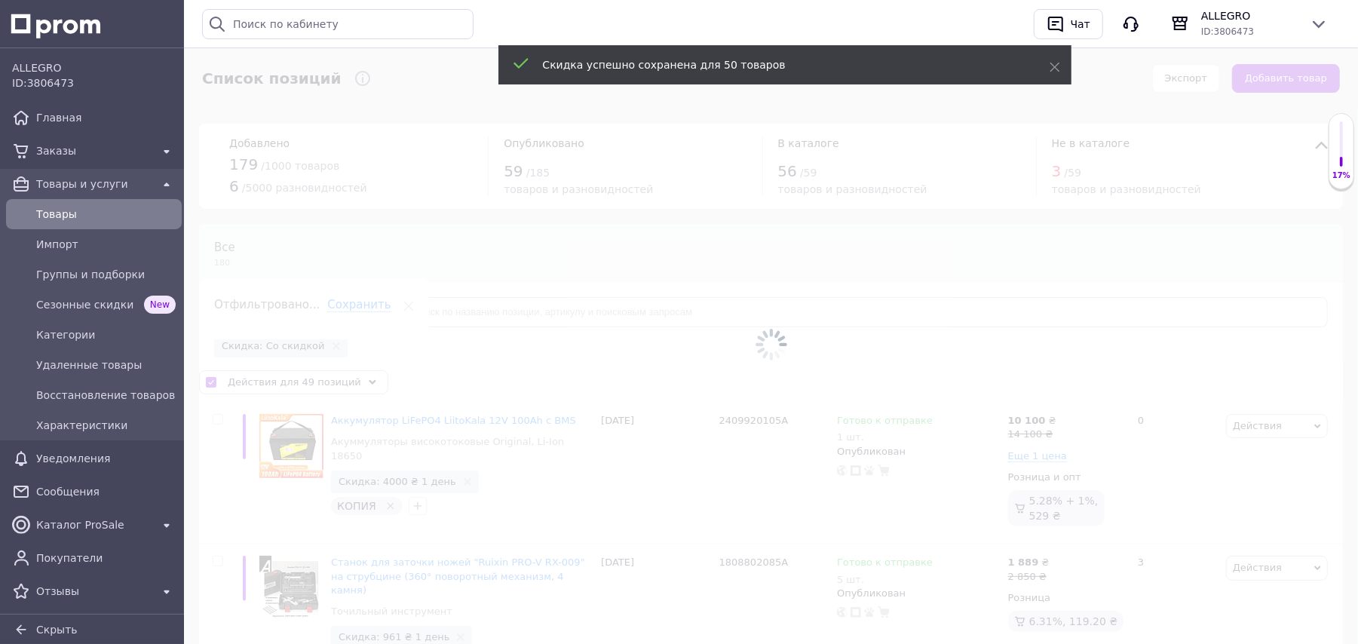
checkbox input "false"
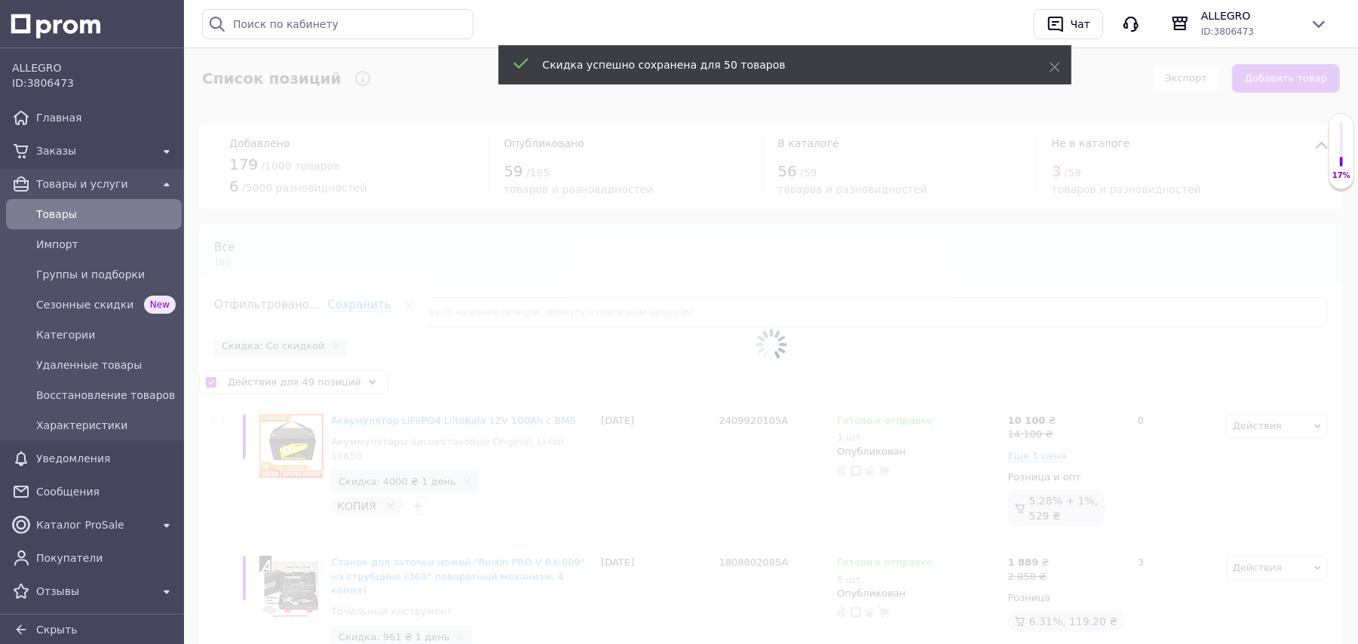
checkbox input "false"
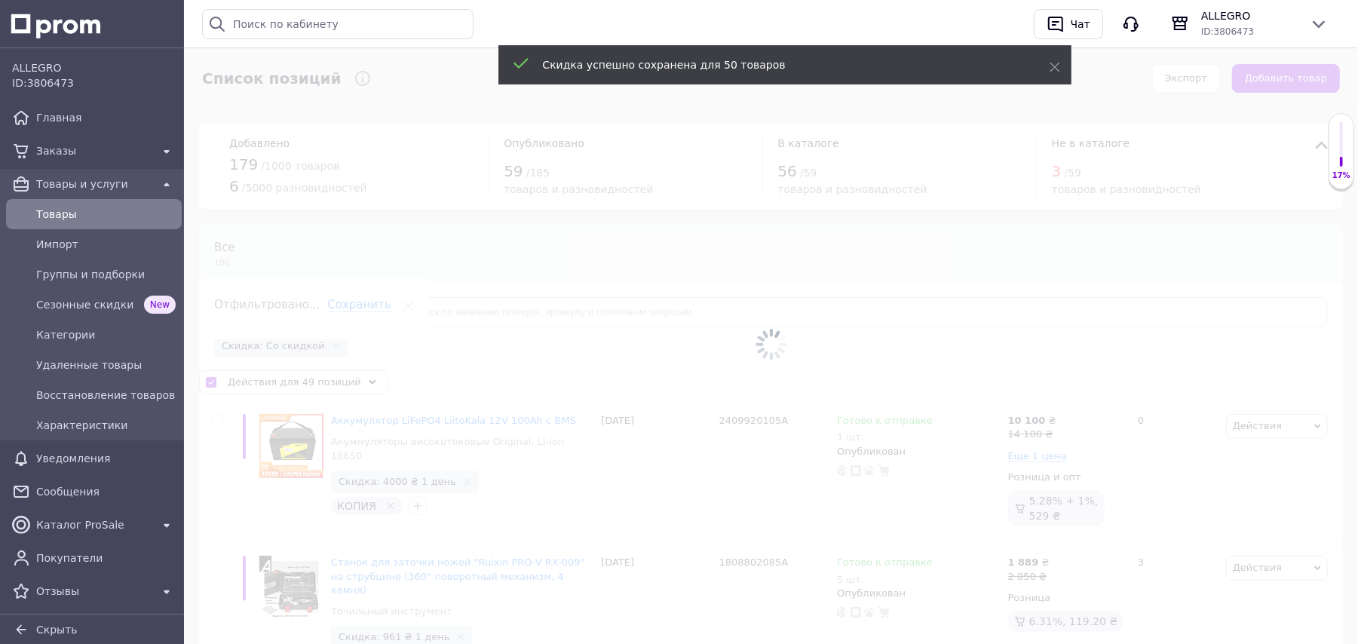
checkbox input "false"
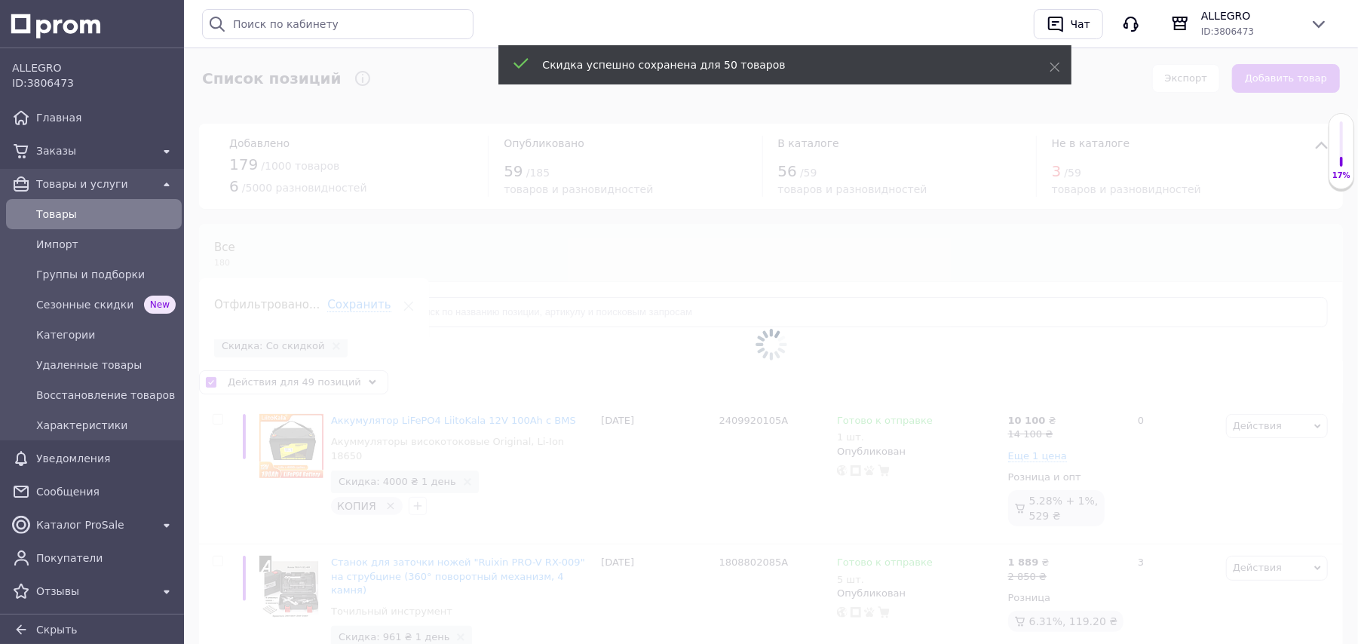
checkbox input "false"
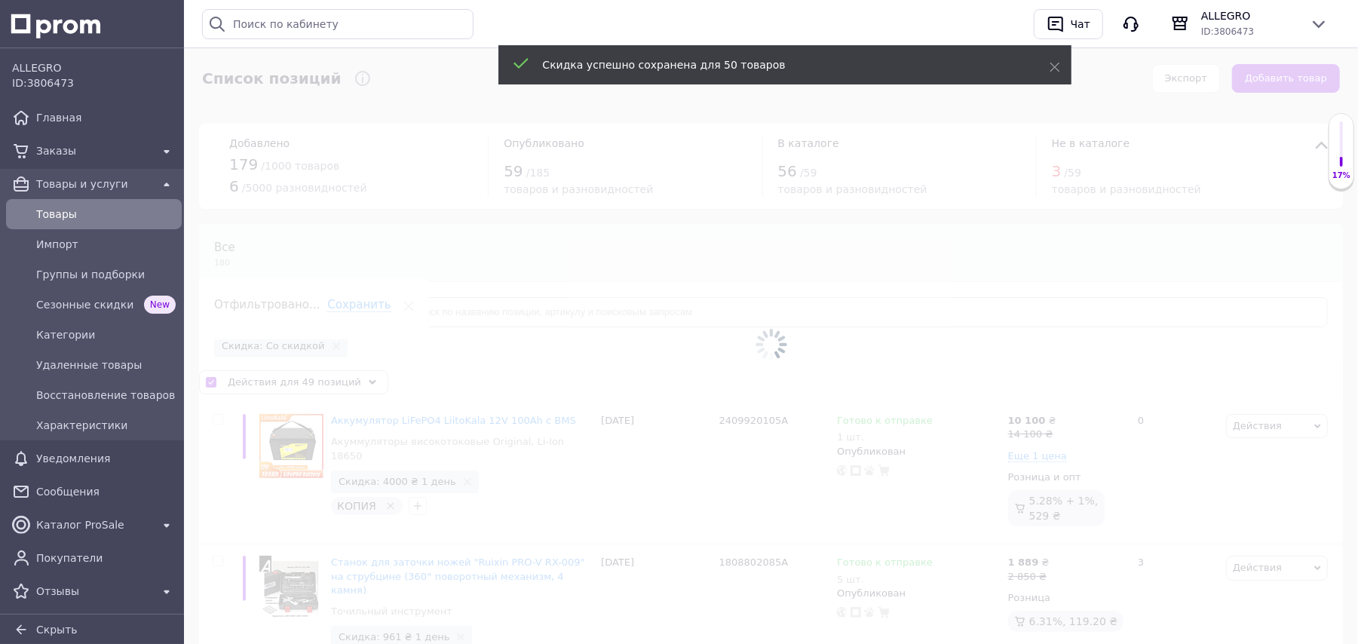
checkbox input "false"
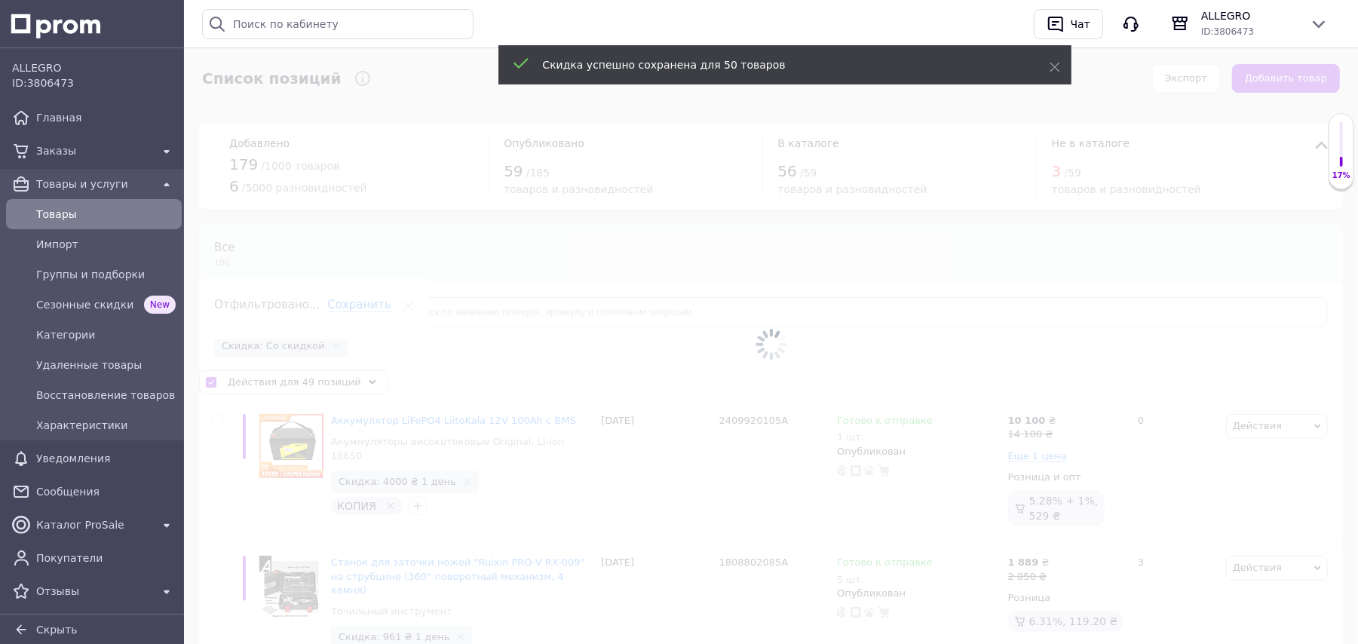
checkbox input "false"
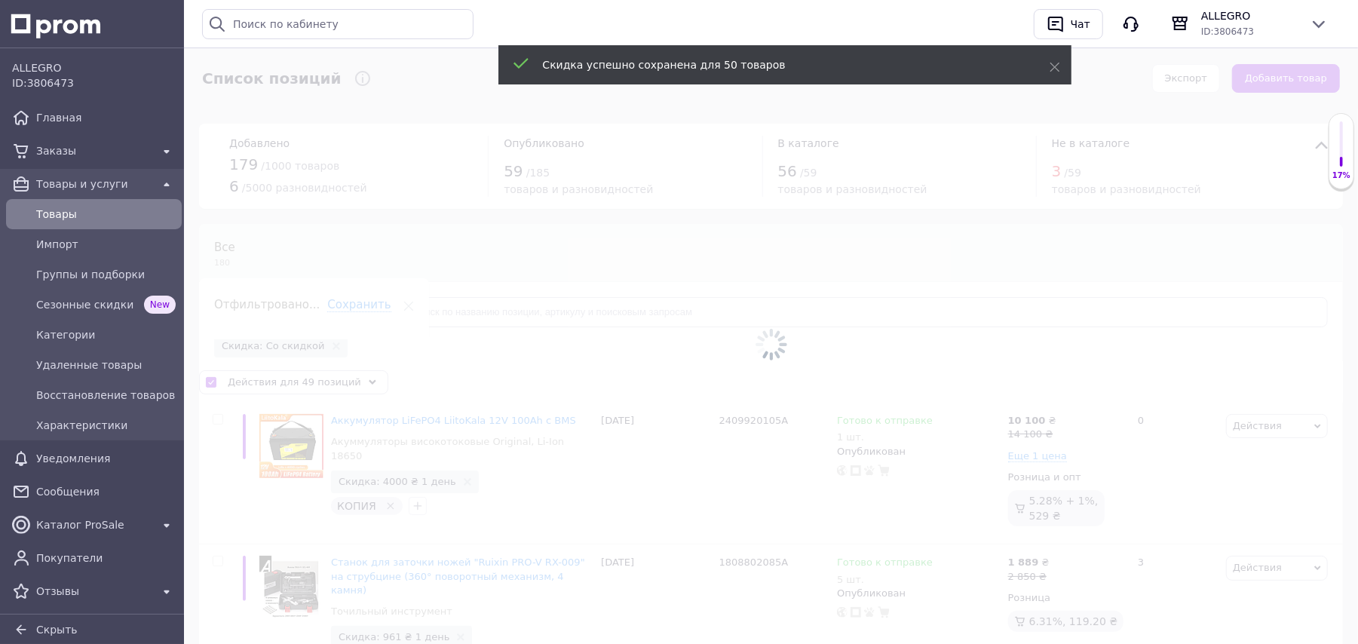
checkbox input "false"
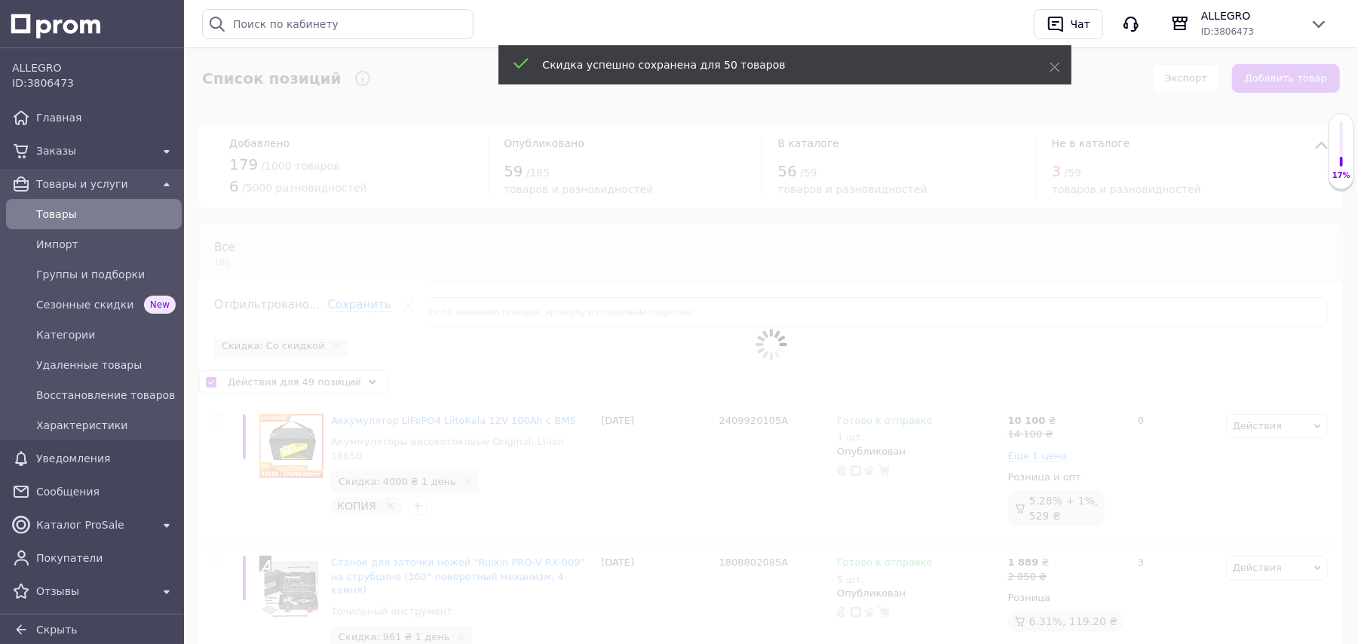
checkbox input "false"
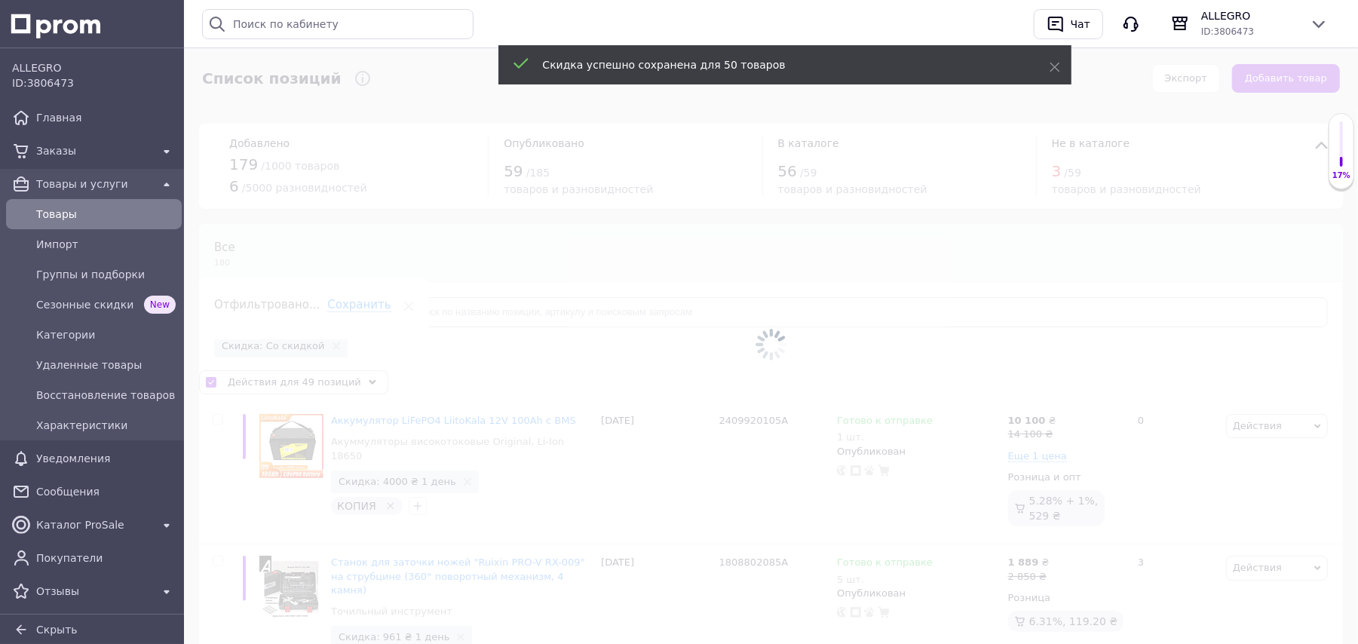
checkbox input "false"
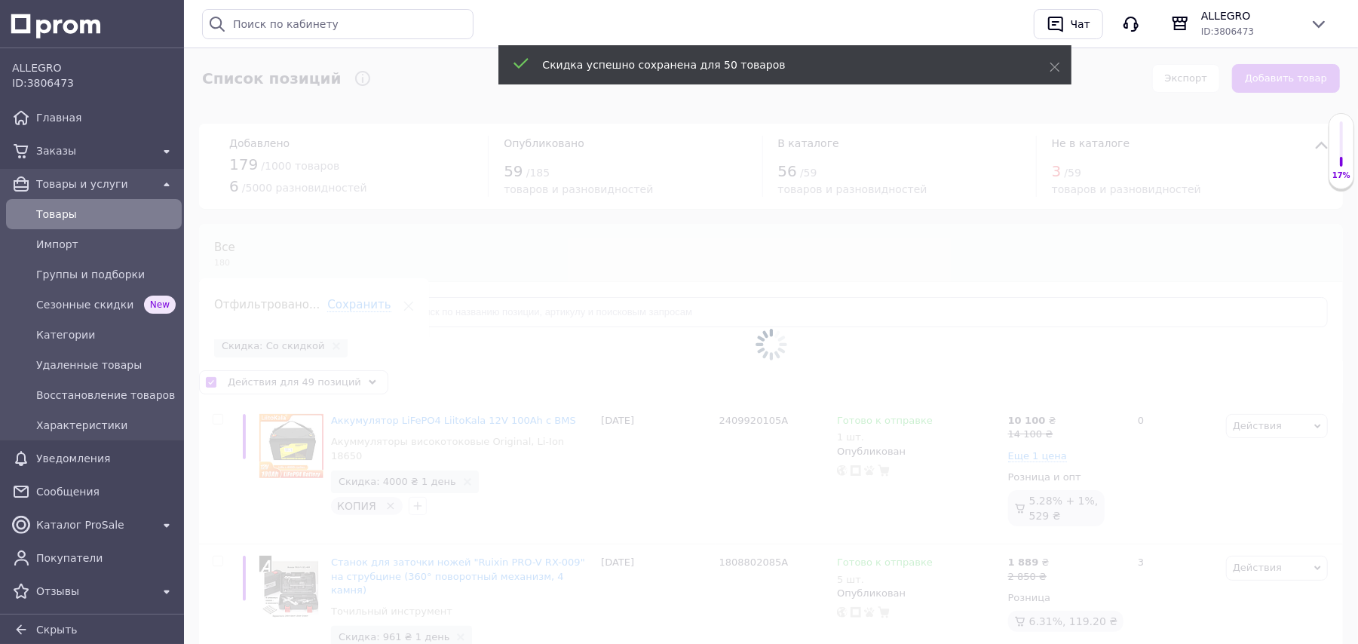
checkbox input "false"
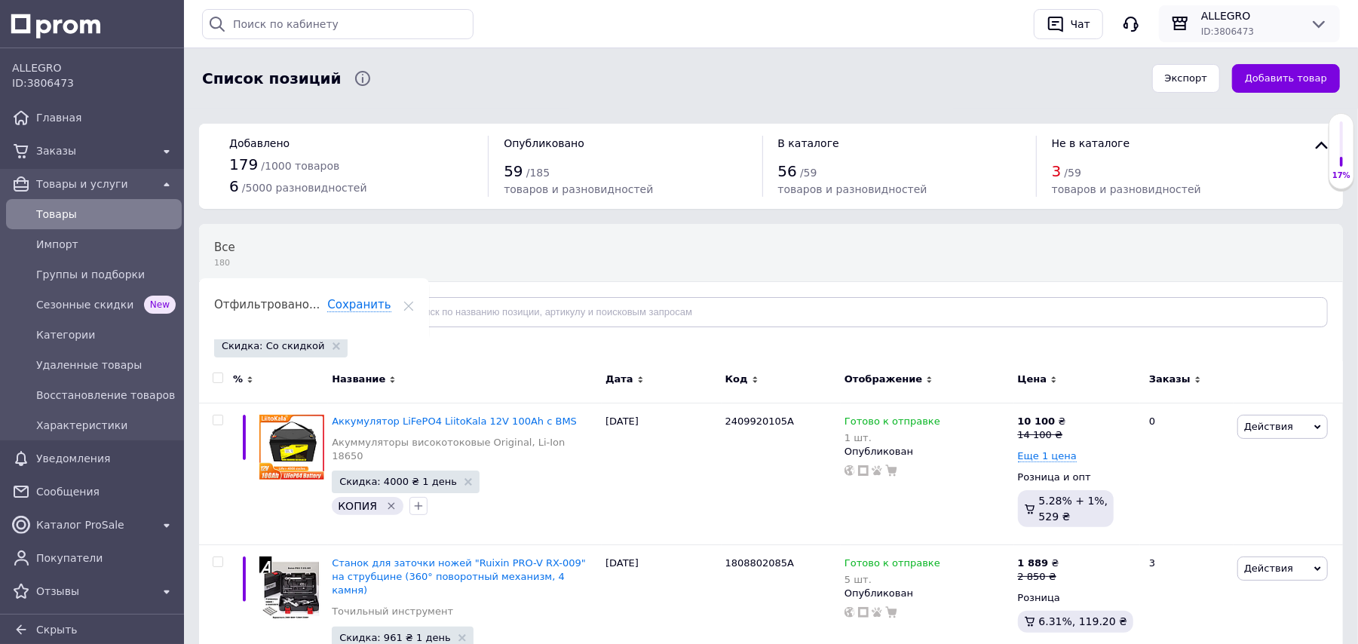
click at [1256, 15] on span "ALLEGRO" at bounding box center [1249, 15] width 96 height 15
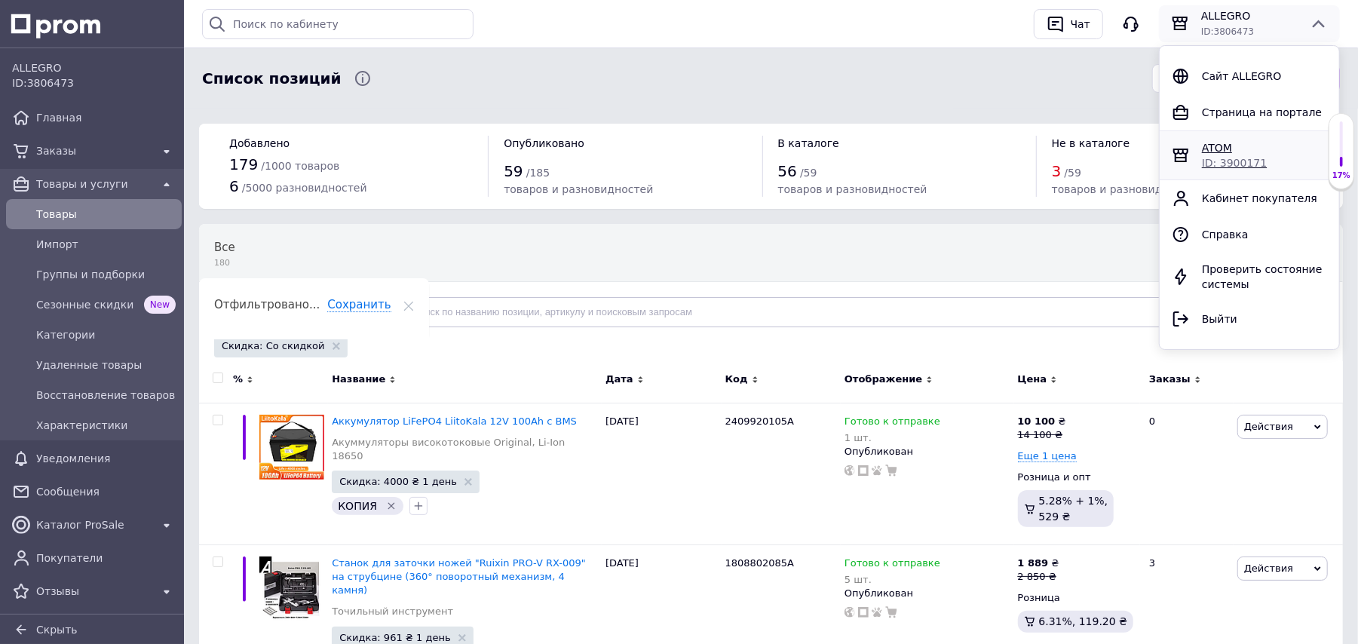
click at [1230, 158] on span "ID: 3900171" at bounding box center [1234, 163] width 65 height 12
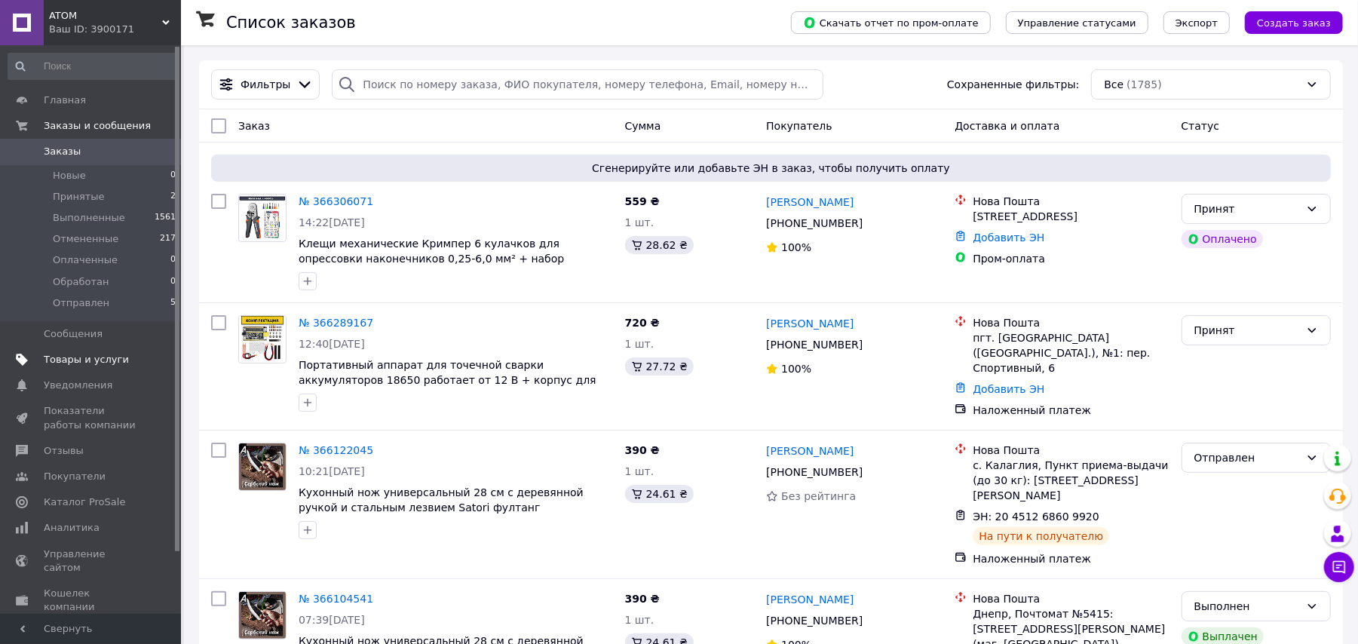
click at [118, 350] on link "Товары и услуги" at bounding box center [92, 360] width 185 height 26
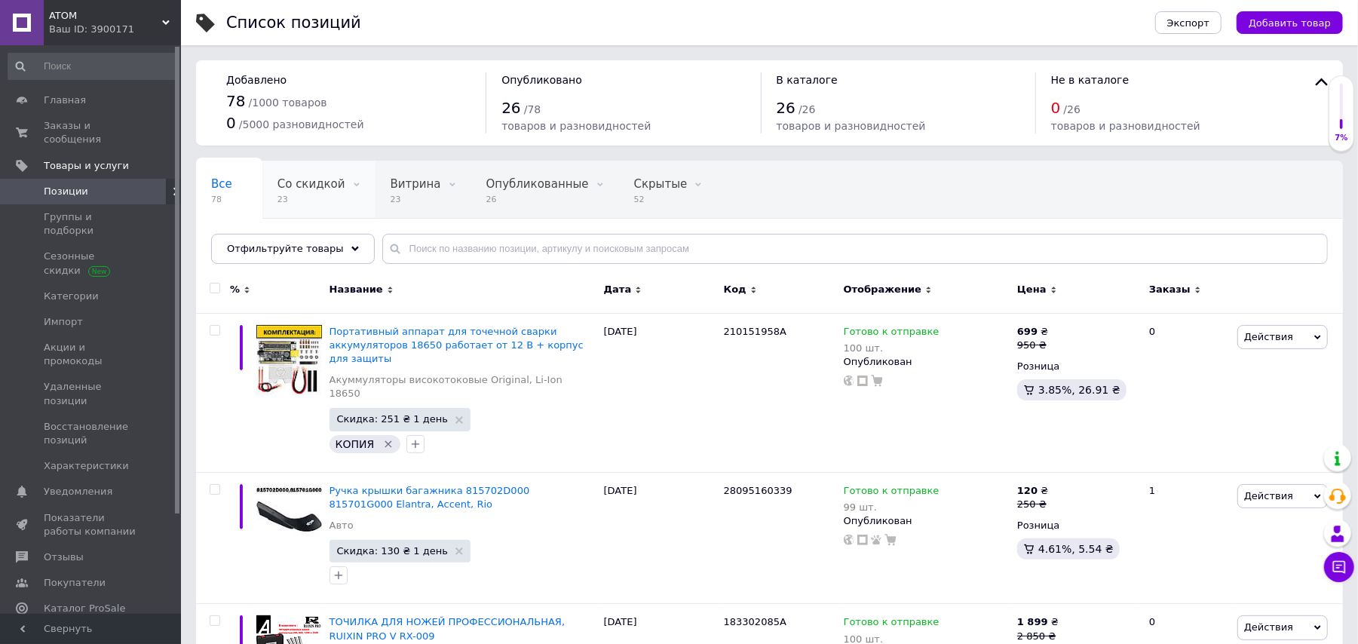
click at [309, 184] on span "Со скидкой" at bounding box center [311, 184] width 68 height 14
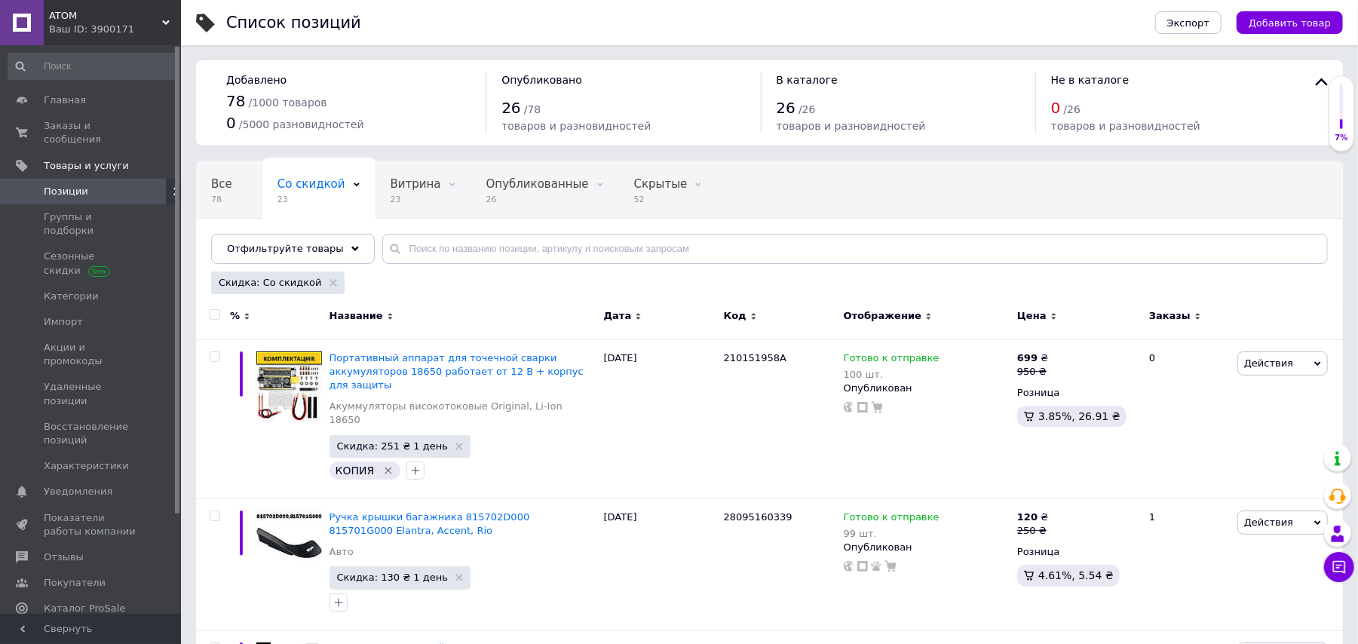
click at [214, 317] on input "checkbox" at bounding box center [215, 315] width 10 height 10
checkbox input "true"
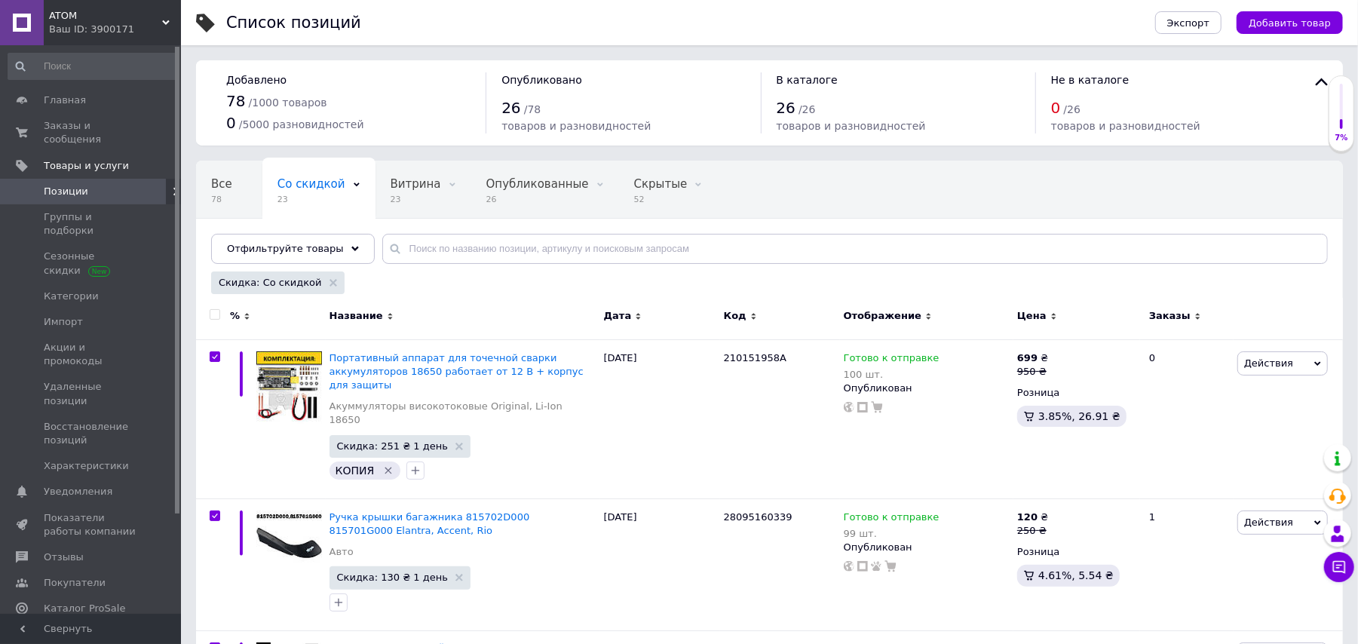
checkbox input "true"
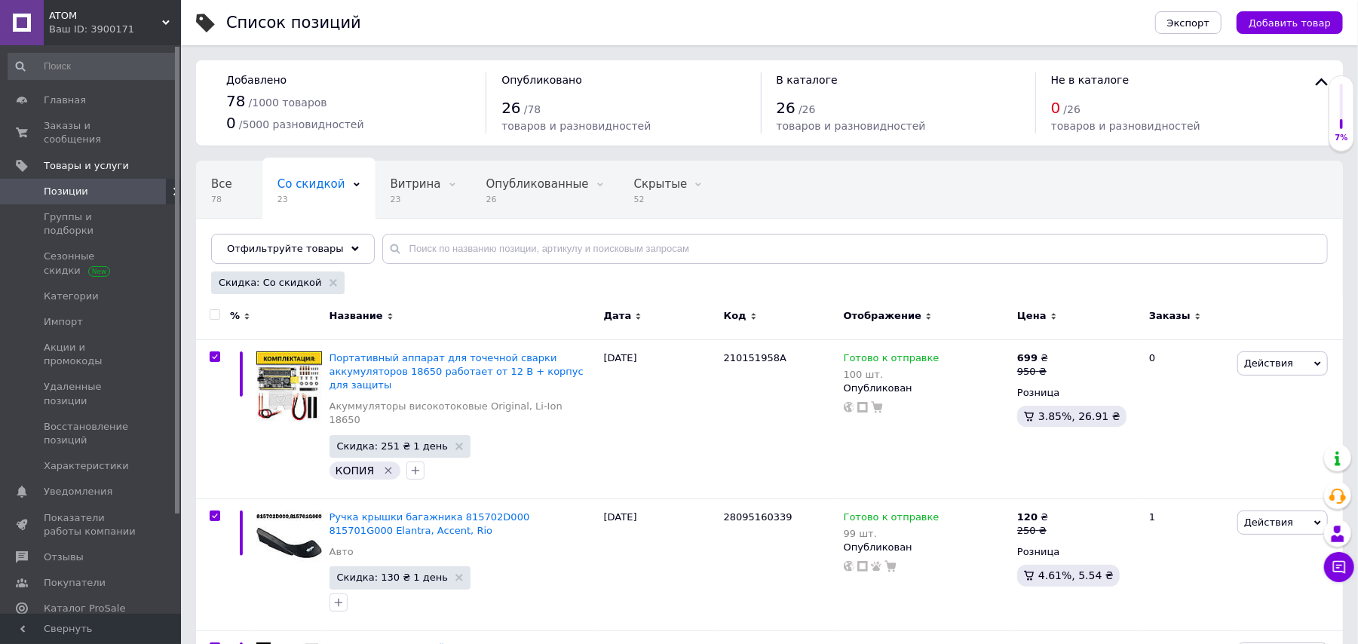
checkbox input "true"
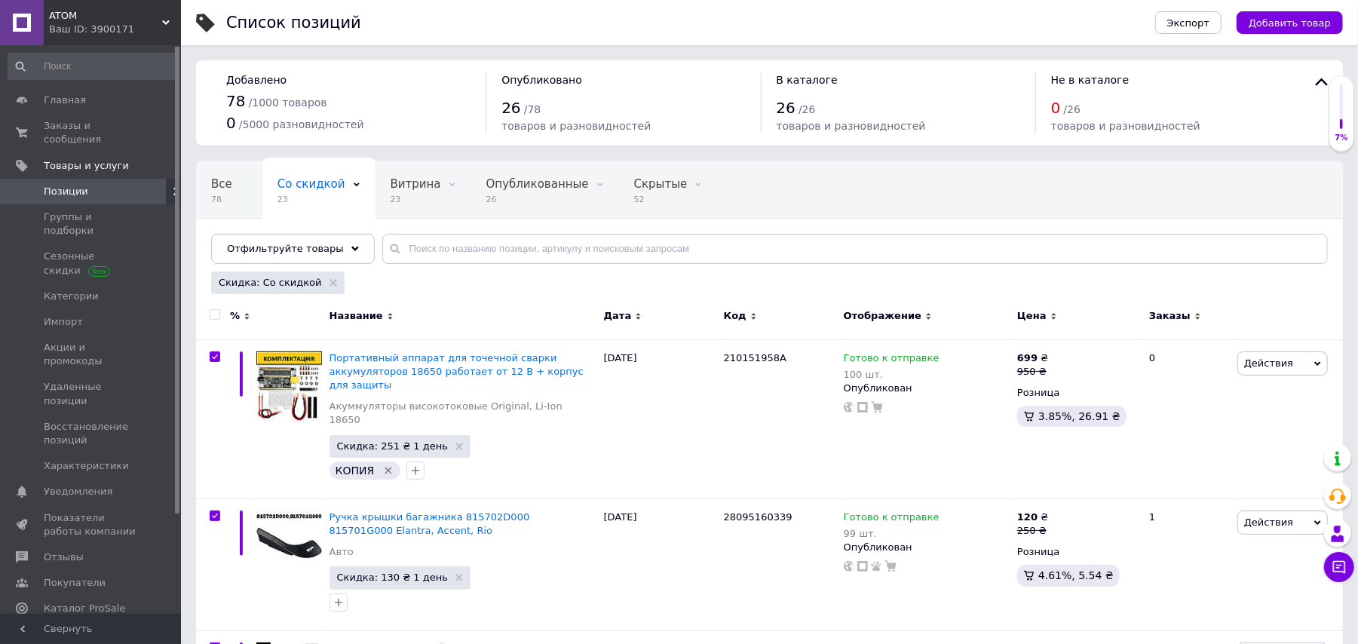
checkbox input "true"
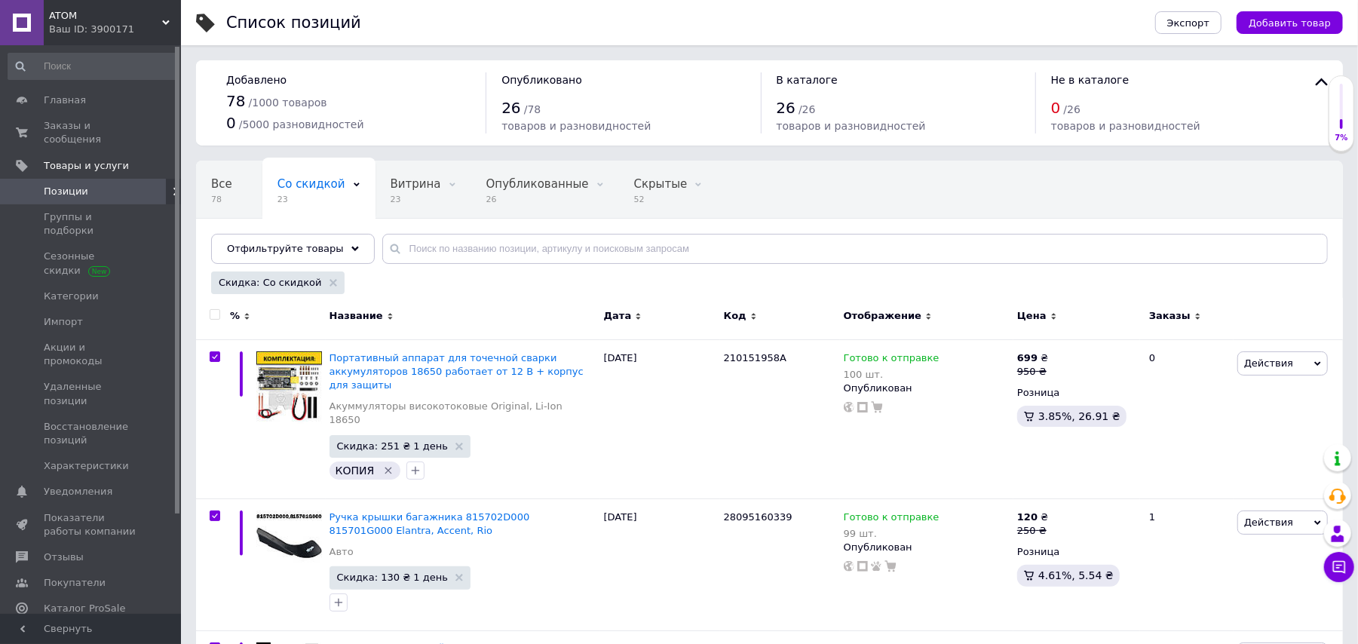
checkbox input "true"
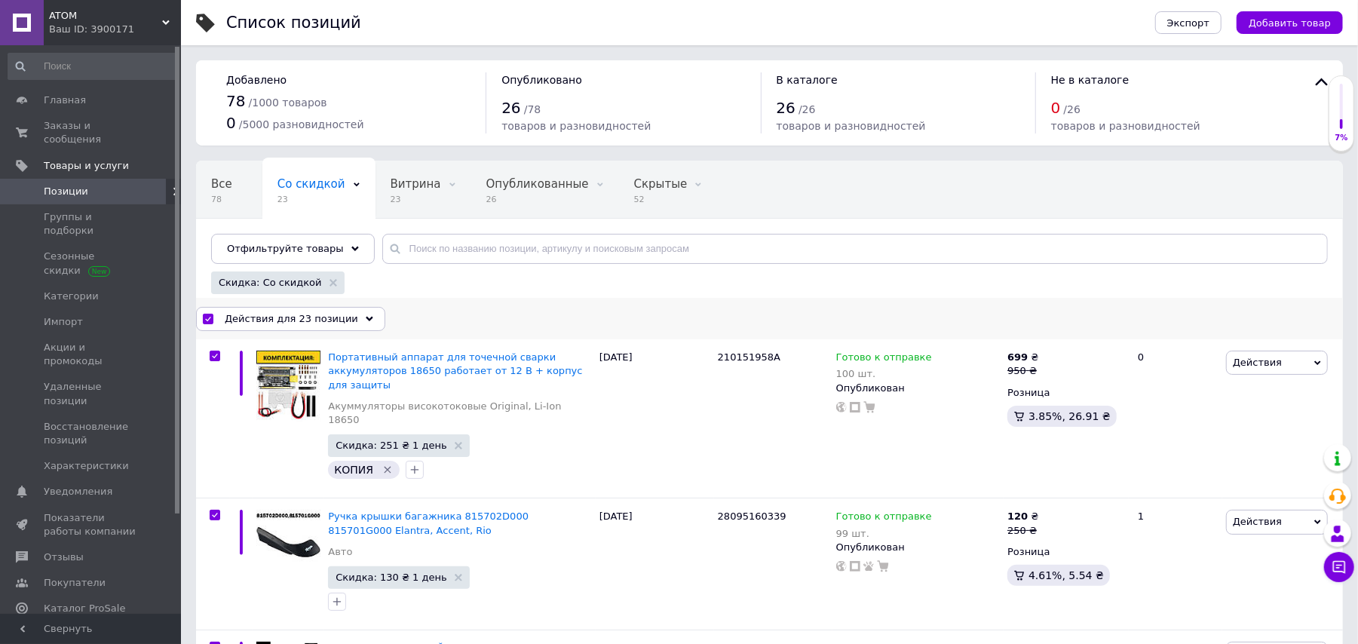
click at [302, 315] on span "Действия для 23 позиции" at bounding box center [291, 319] width 133 height 14
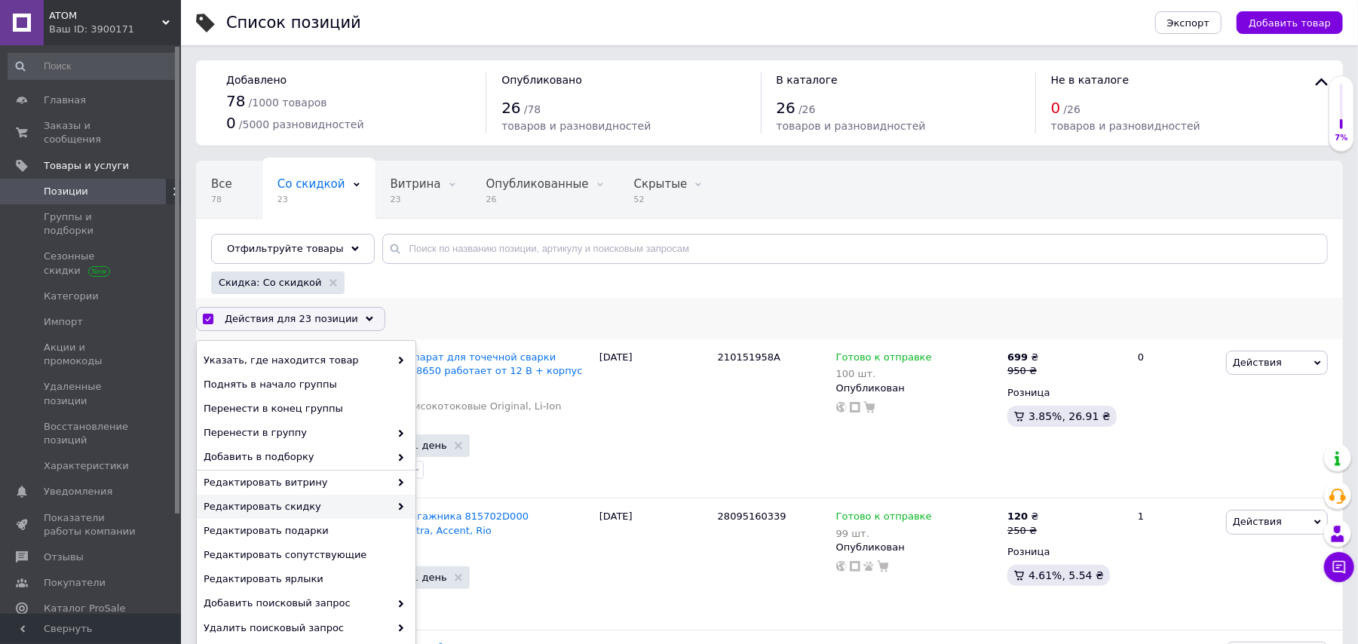
click at [378, 508] on span "Редактировать скидку" at bounding box center [297, 507] width 186 height 14
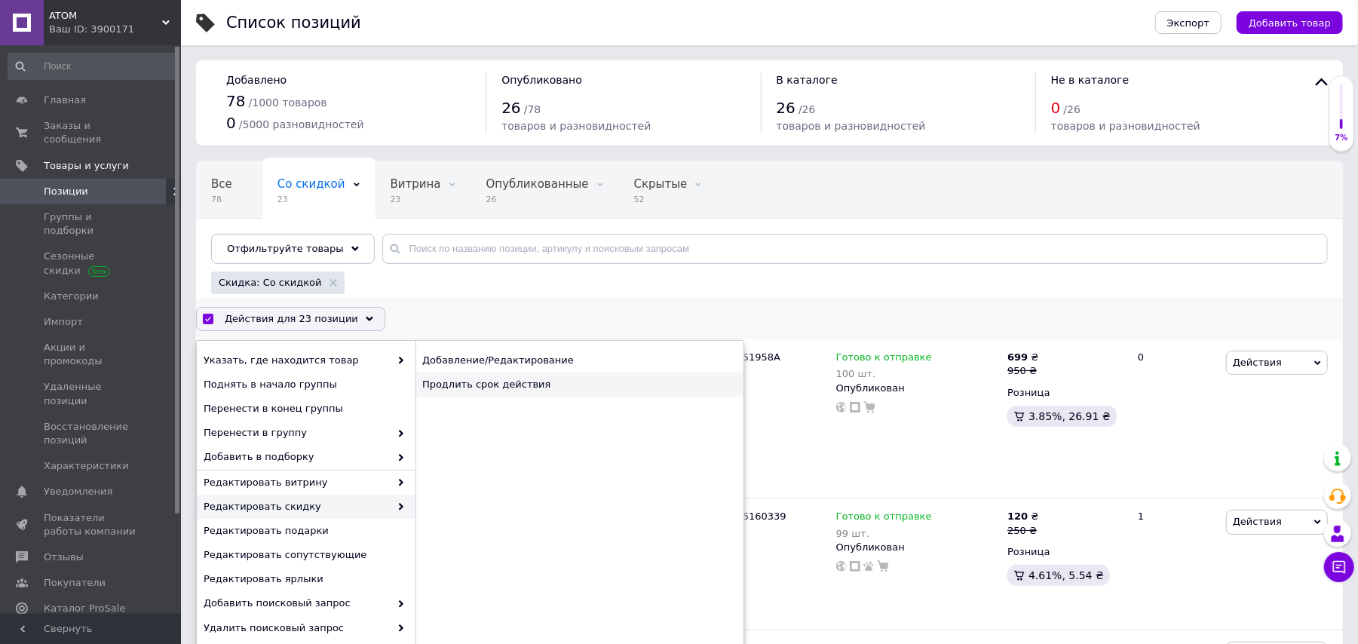
click at [538, 374] on div "Продлить срок действия" at bounding box center [579, 384] width 328 height 24
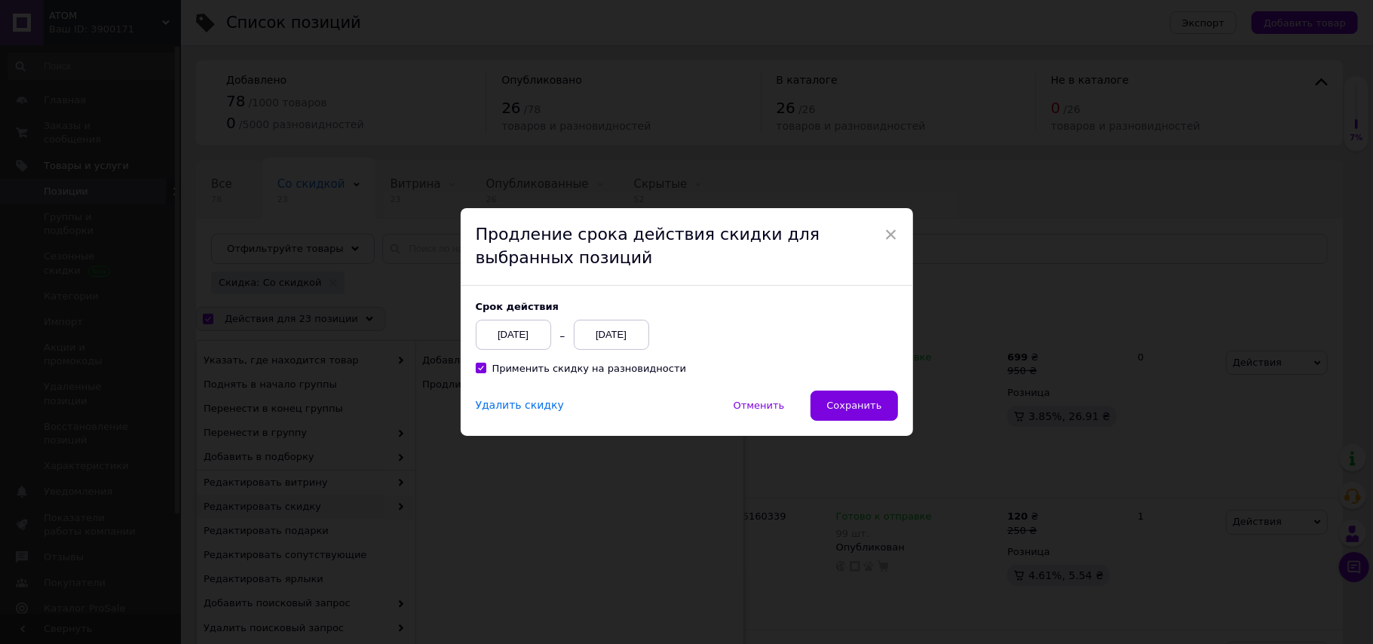
click at [602, 333] on div "12.10.2025" at bounding box center [611, 335] width 75 height 30
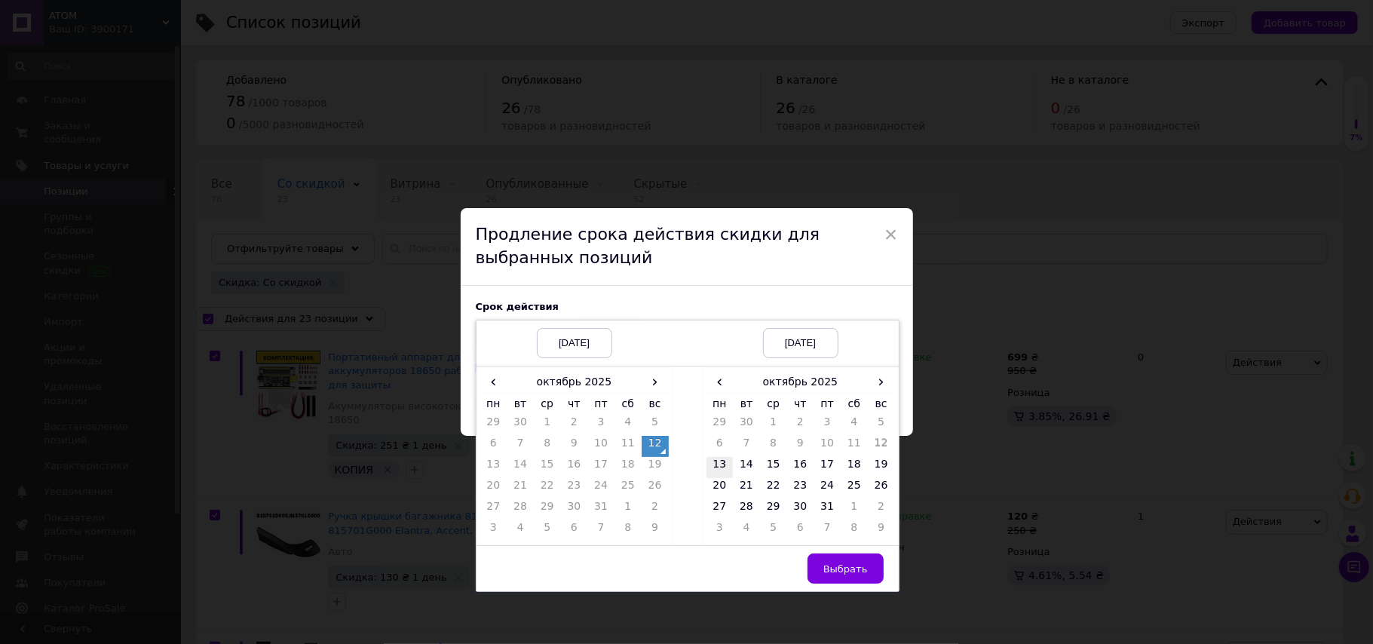
click at [713, 470] on td "13" at bounding box center [719, 467] width 27 height 21
click at [851, 571] on span "Выбрать" at bounding box center [845, 568] width 44 height 11
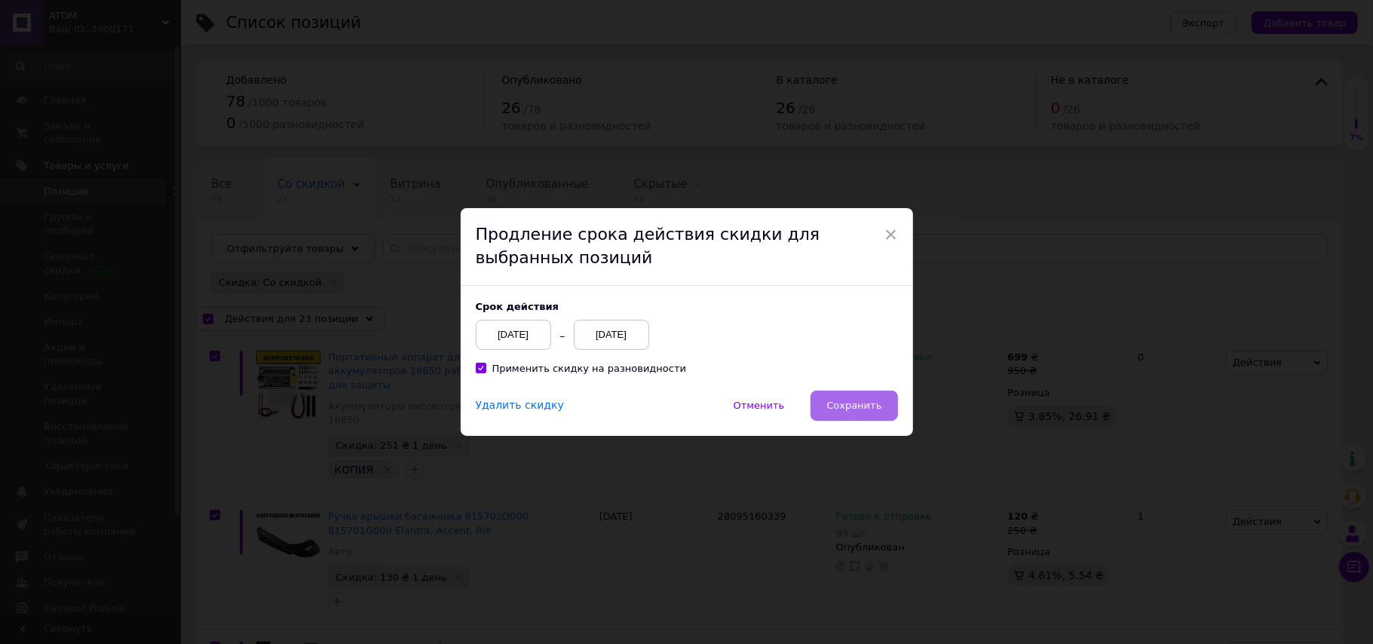
click at [850, 403] on span "Сохранить" at bounding box center [853, 405] width 55 height 11
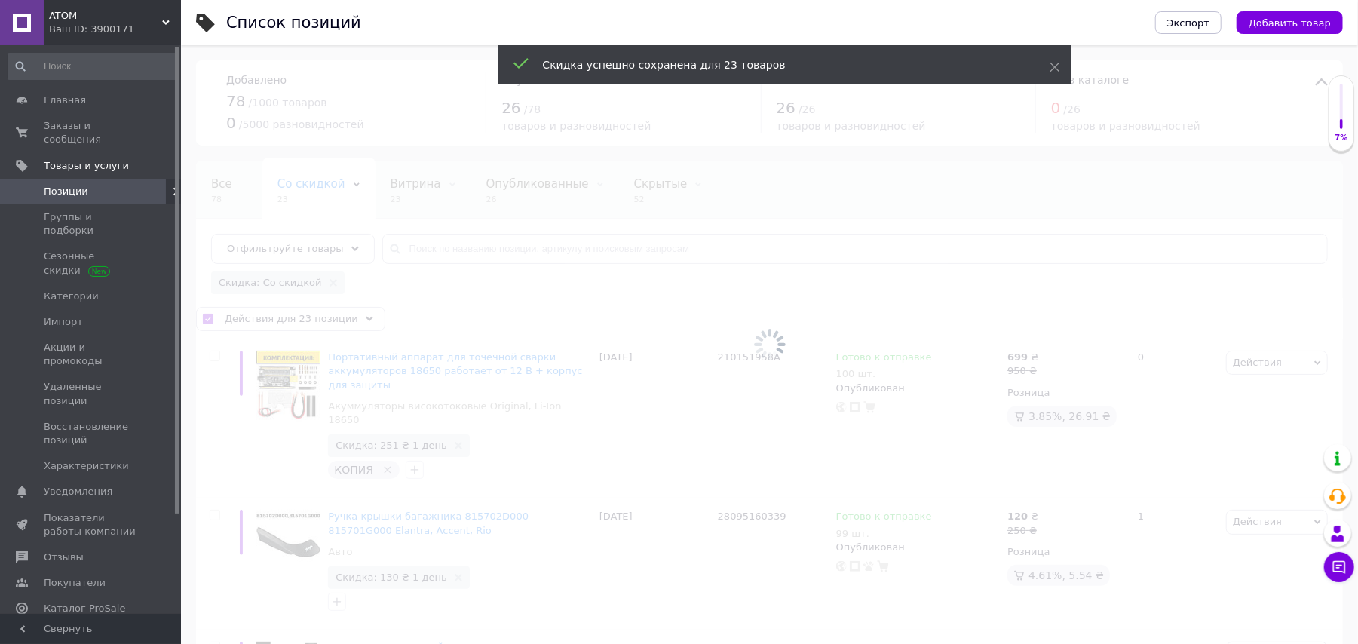
checkbox input "false"
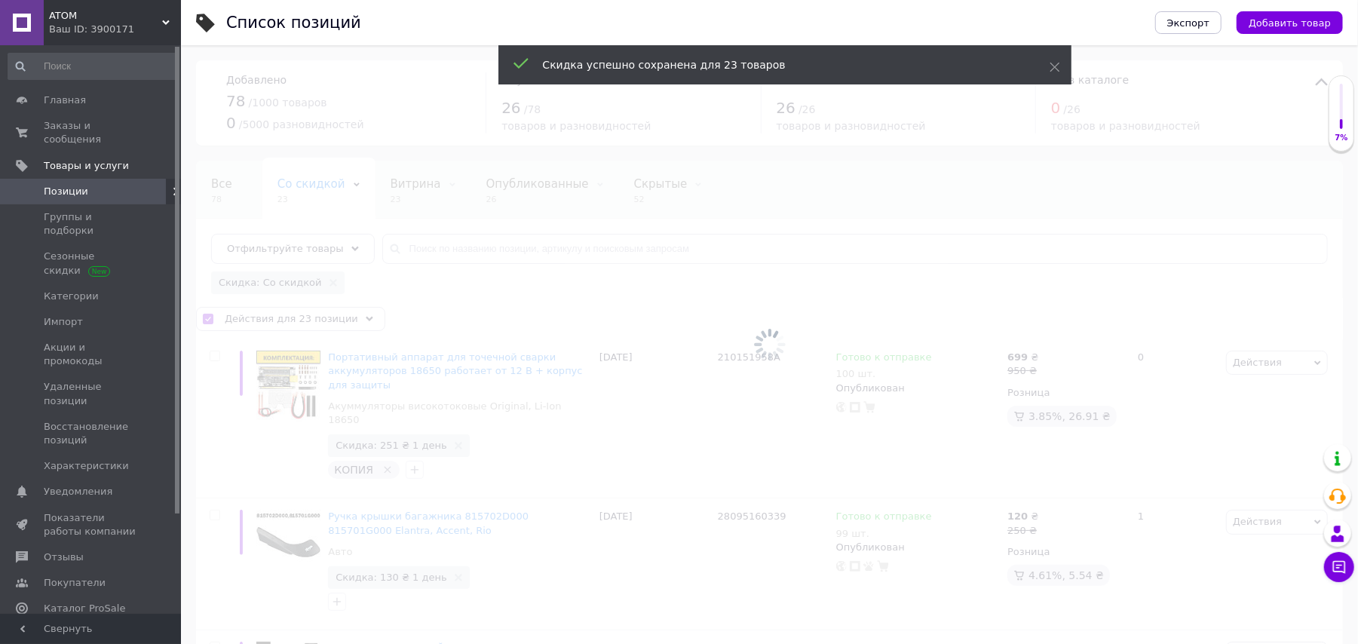
checkbox input "false"
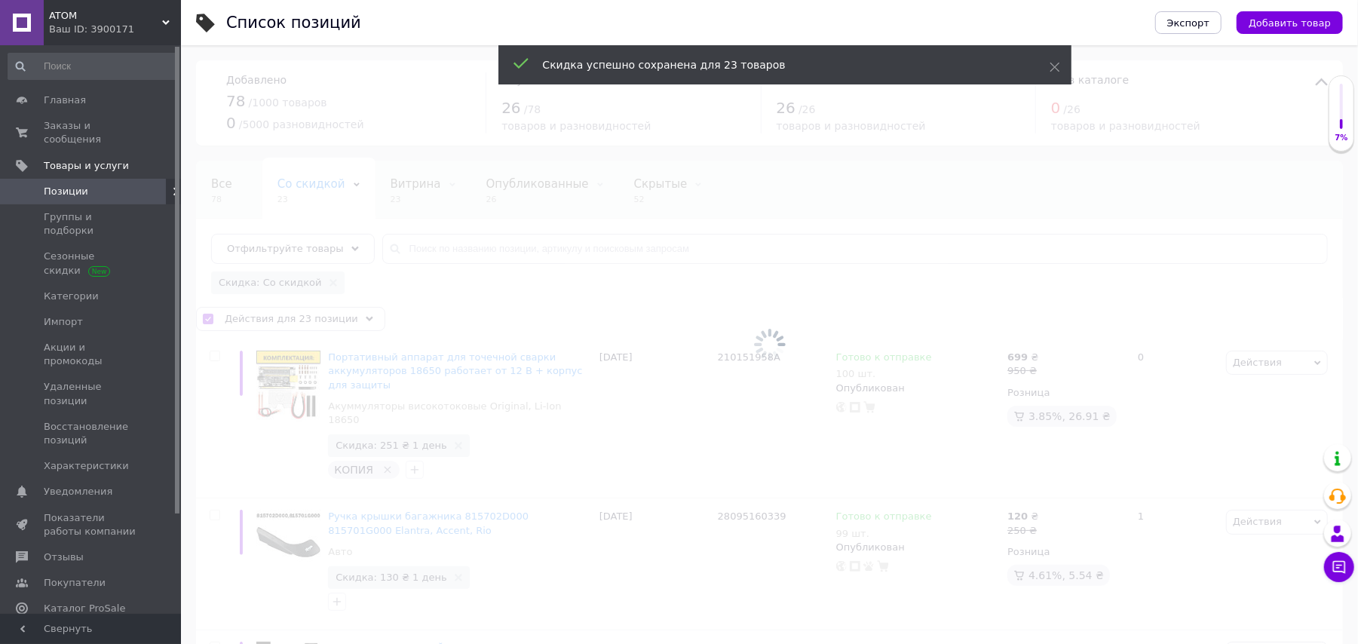
checkbox input "false"
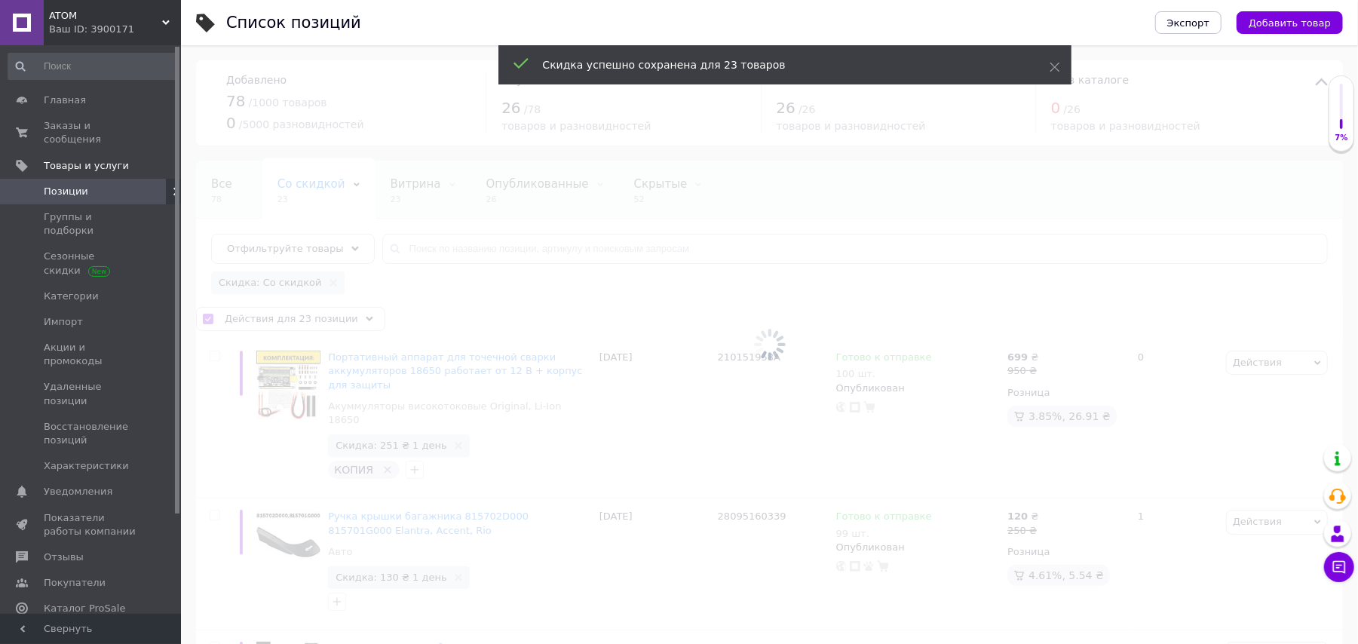
checkbox input "false"
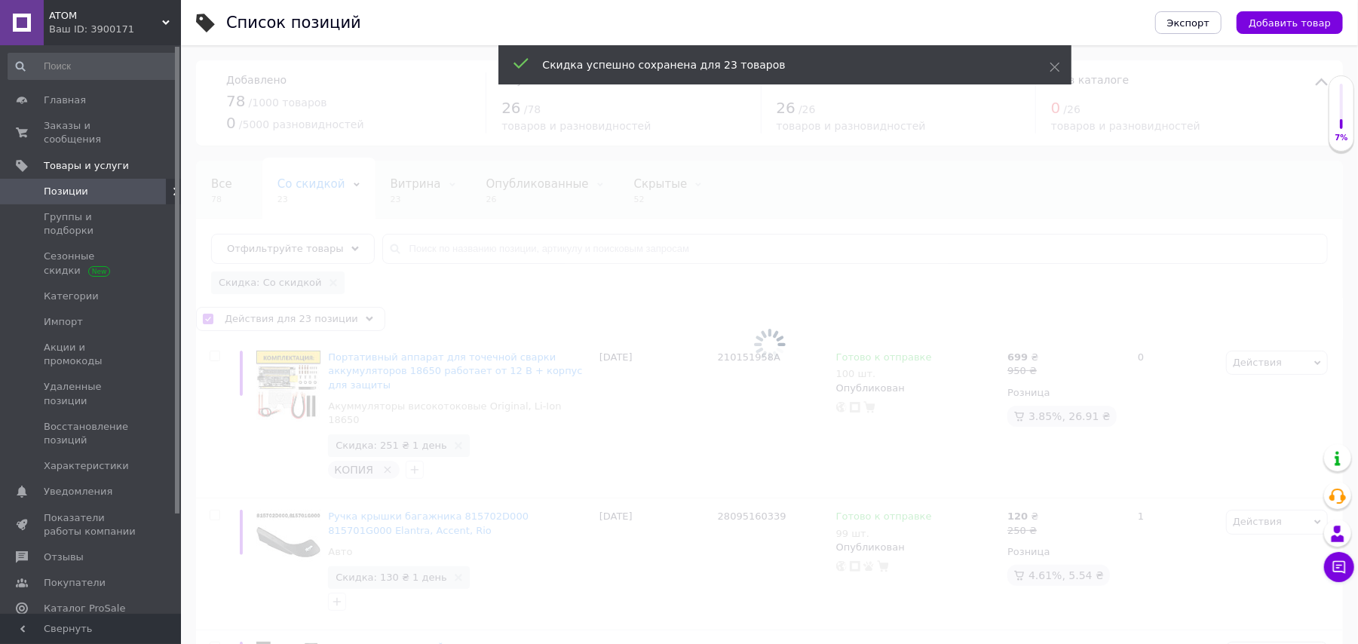
checkbox input "false"
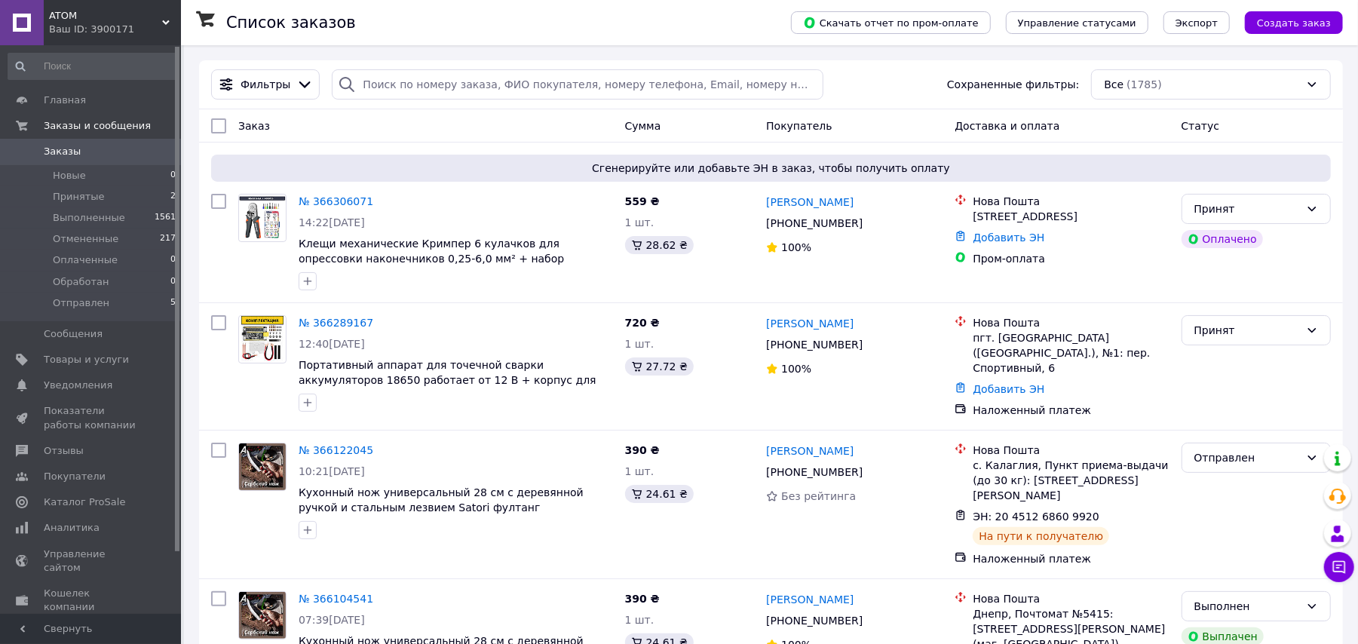
click at [109, 42] on div "ATOM Ваш ID: 3900171" at bounding box center [112, 22] width 137 height 45
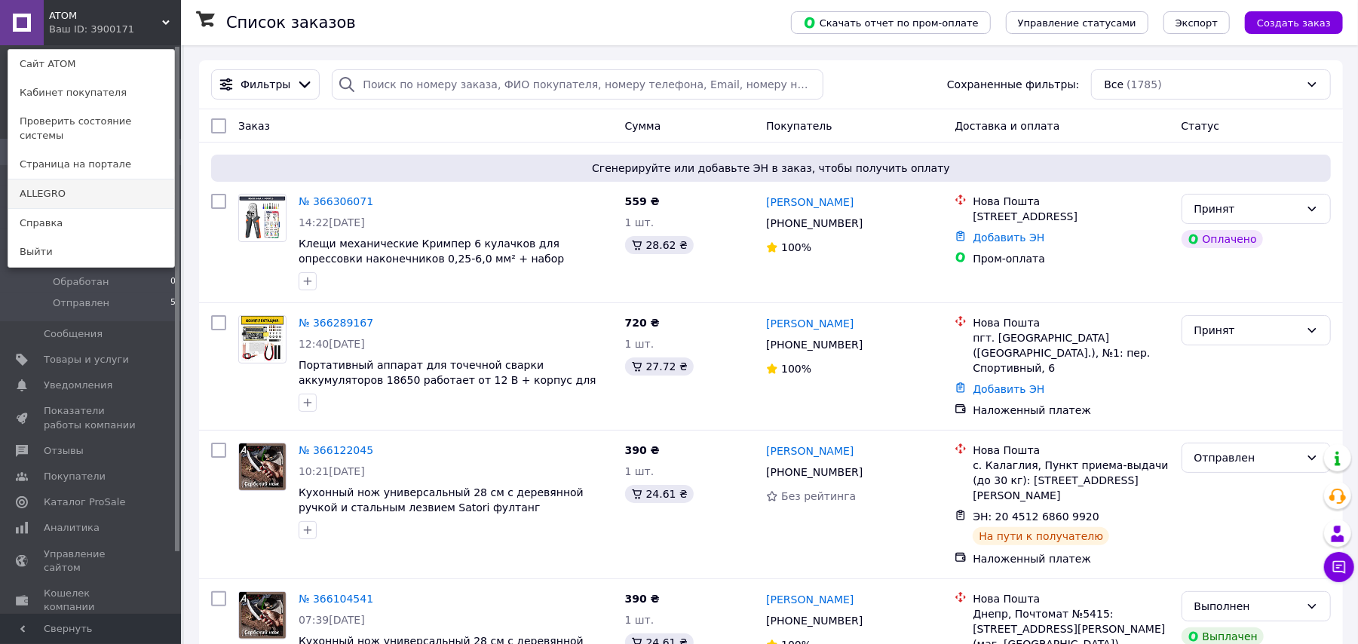
click at [65, 185] on link "ALLEGRO" at bounding box center [91, 193] width 166 height 29
